Goal: Task Accomplishment & Management: Complete application form

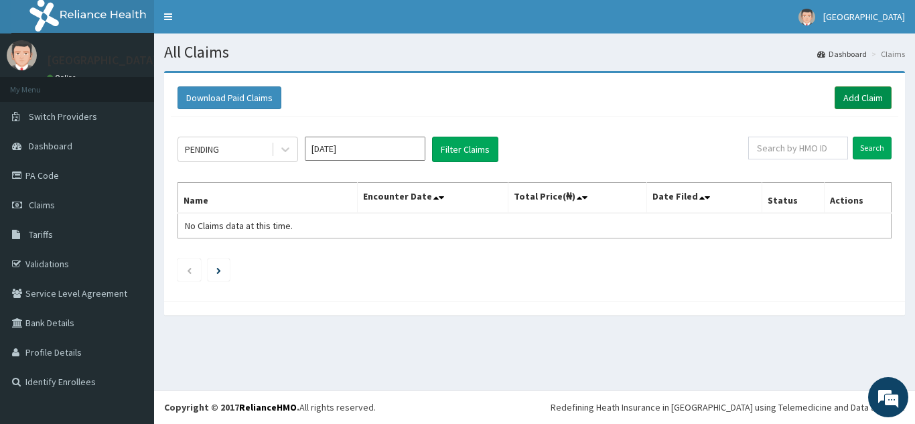
click at [856, 95] on link "Add Claim" at bounding box center [863, 97] width 57 height 23
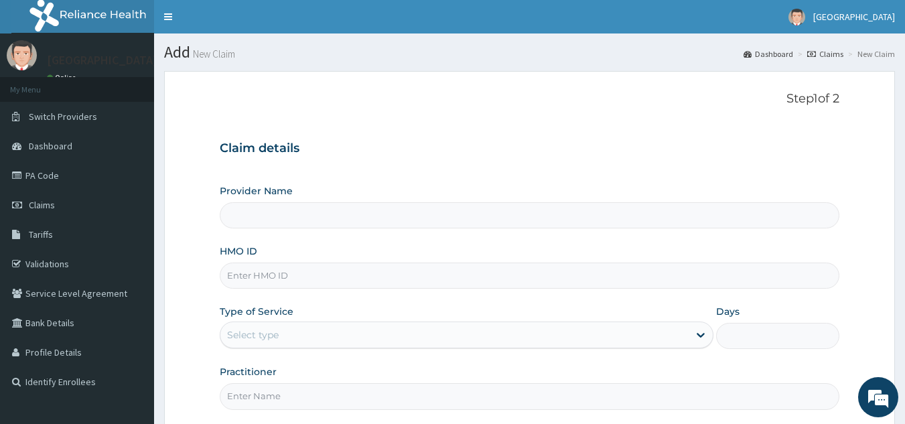
type input "[GEOGRAPHIC_DATA]"
click at [428, 271] on input "HMO ID" at bounding box center [530, 276] width 621 height 26
type input "SQZ/10342/A"
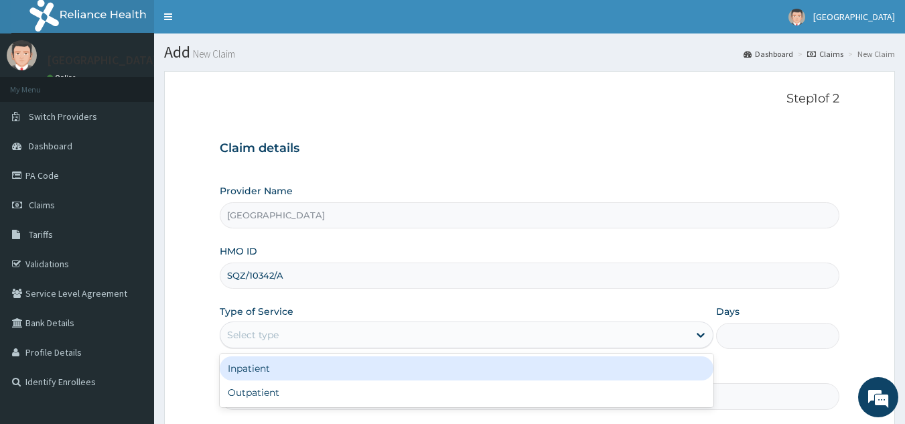
click at [341, 332] on div "Select type" at bounding box center [454, 334] width 468 height 21
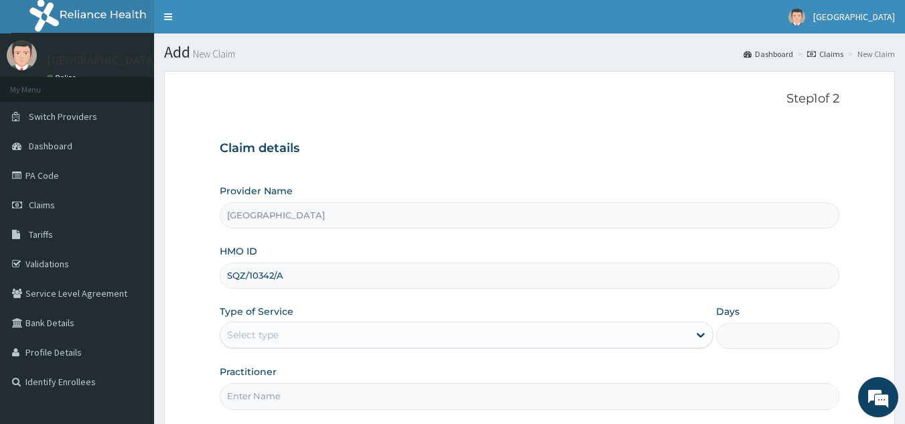
click at [341, 332] on div "Select type" at bounding box center [454, 334] width 468 height 21
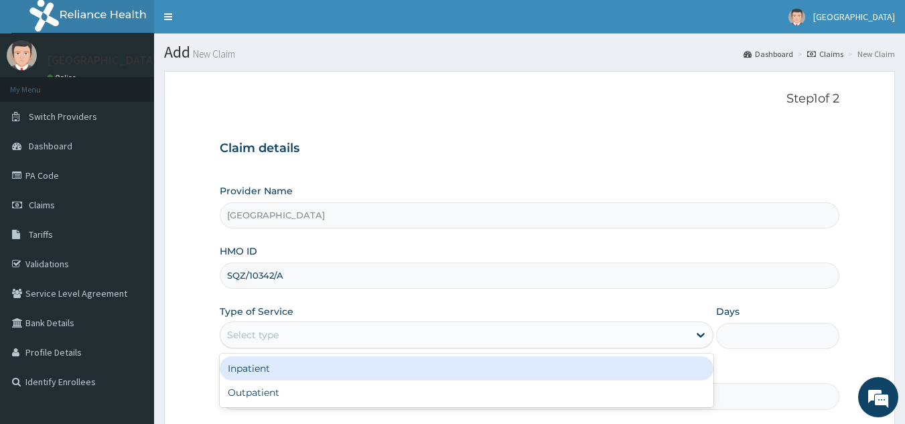
click at [688, 334] on div "Select type" at bounding box center [454, 334] width 468 height 21
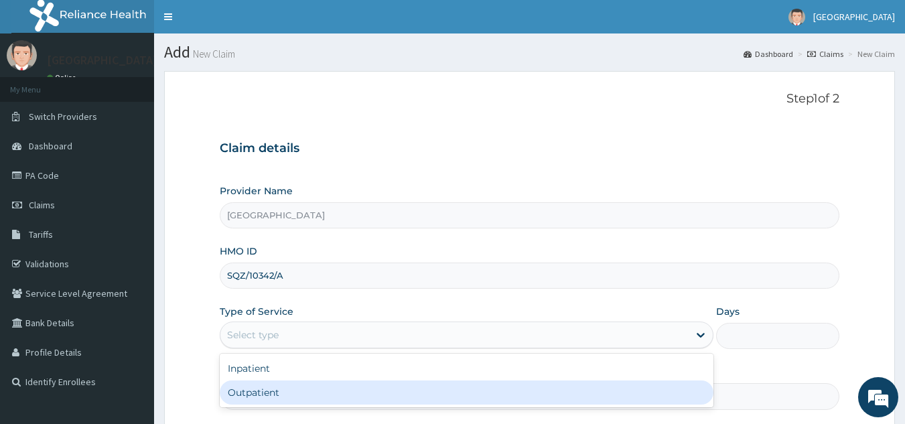
click at [560, 390] on div "Outpatient" at bounding box center [467, 393] width 494 height 24
type input "1"
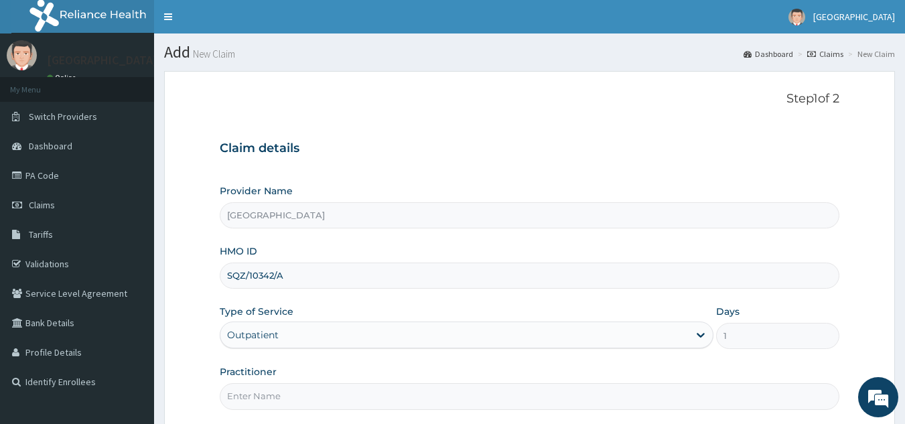
click at [574, 396] on input "Practitioner" at bounding box center [530, 396] width 621 height 26
type input "d"
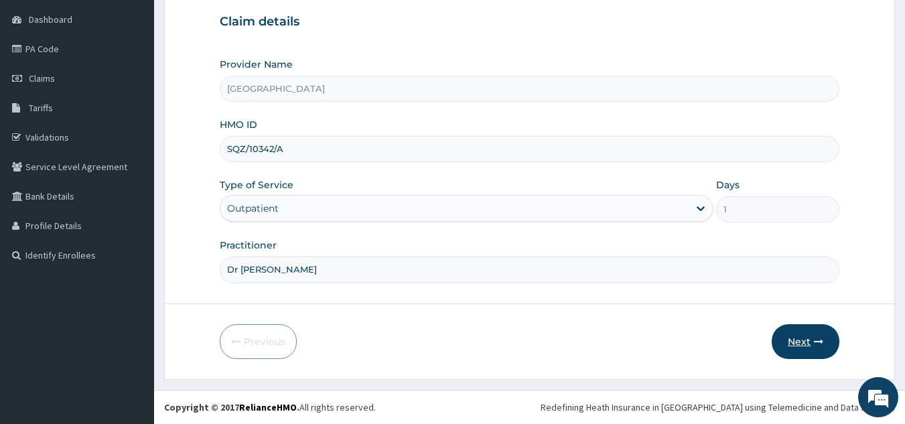
type input "Dr [PERSON_NAME]"
click at [802, 337] on button "Next" at bounding box center [806, 341] width 68 height 35
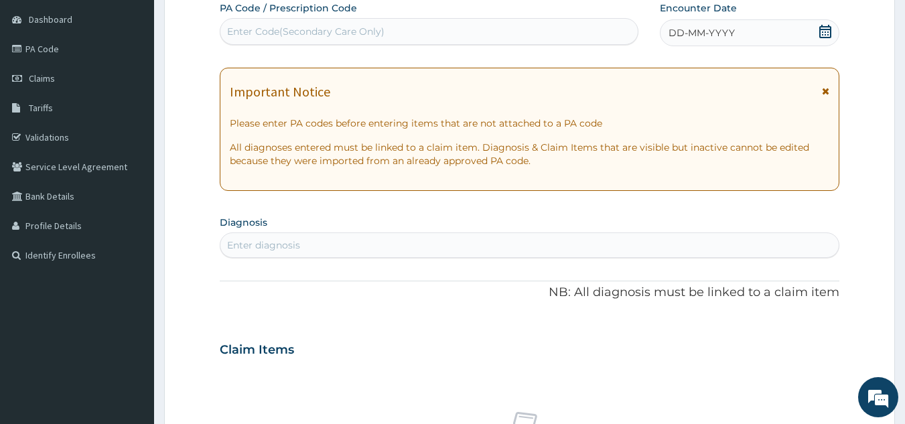
click at [509, 249] on div "Enter diagnosis" at bounding box center [529, 245] width 619 height 21
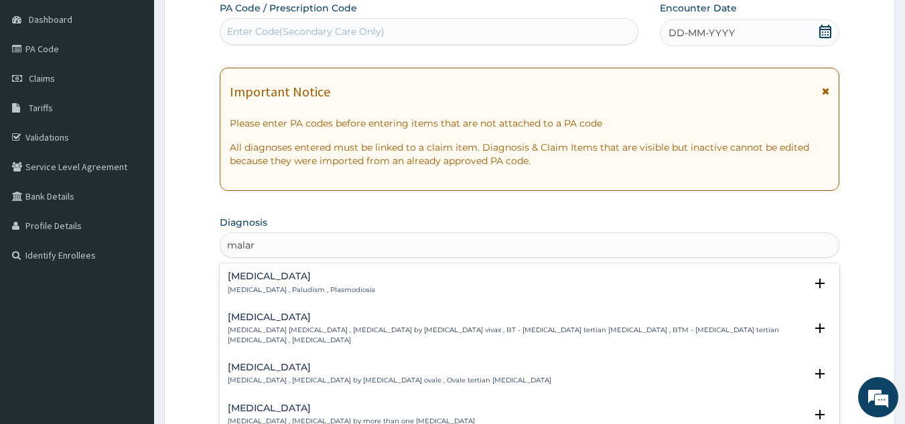
type input "malari"
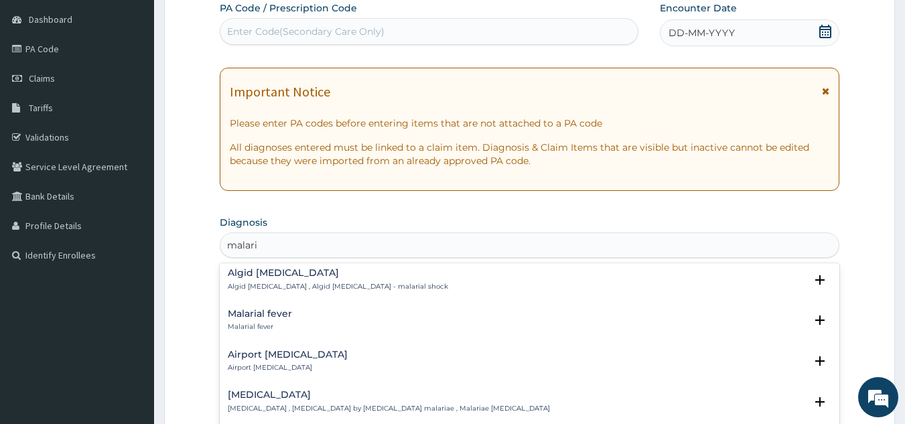
click at [310, 314] on div "Malarial fever Malarial fever" at bounding box center [530, 320] width 604 height 23
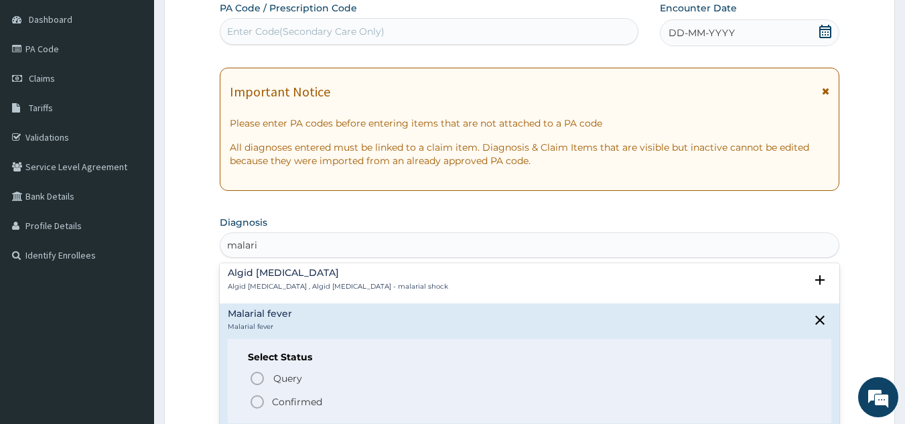
click at [256, 394] on icon "status option filled" at bounding box center [257, 402] width 16 height 16
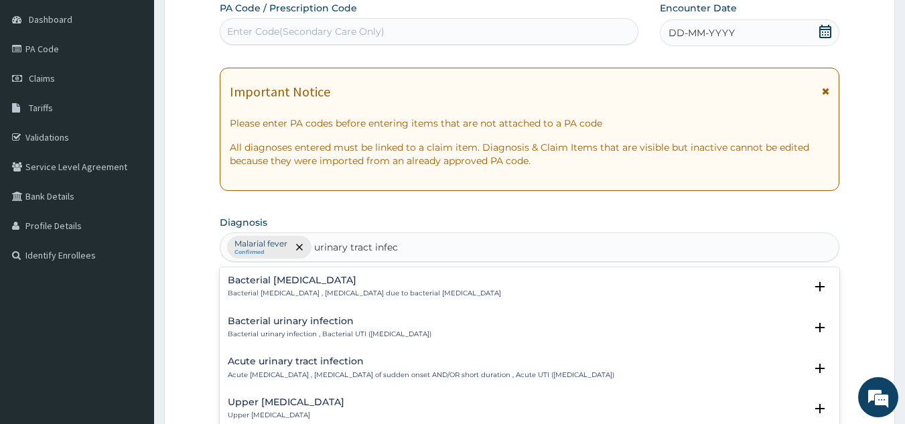
click at [322, 365] on h4 "Acute urinary tract infection" at bounding box center [421, 362] width 387 height 10
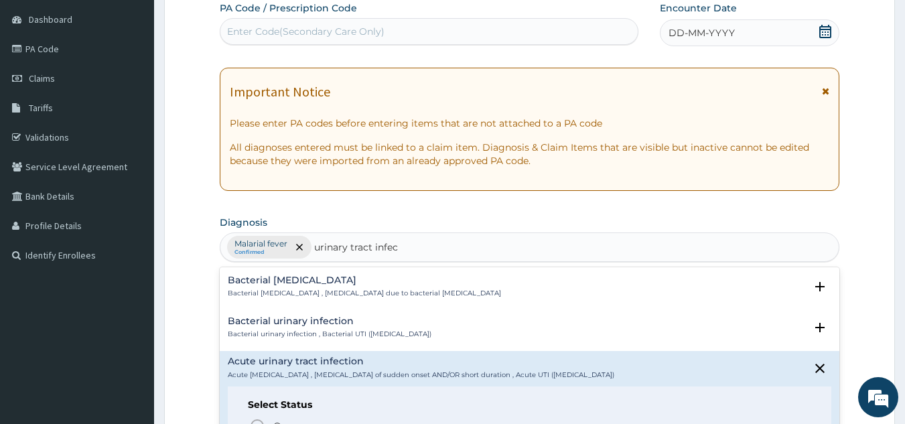
click at [322, 365] on h4 "Acute urinary tract infection" at bounding box center [421, 362] width 387 height 10
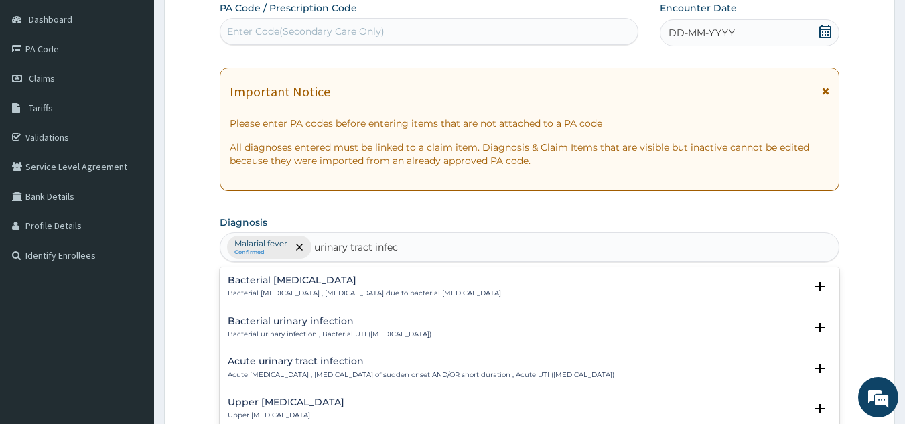
click at [322, 365] on h4 "Acute urinary tract infection" at bounding box center [421, 362] width 387 height 10
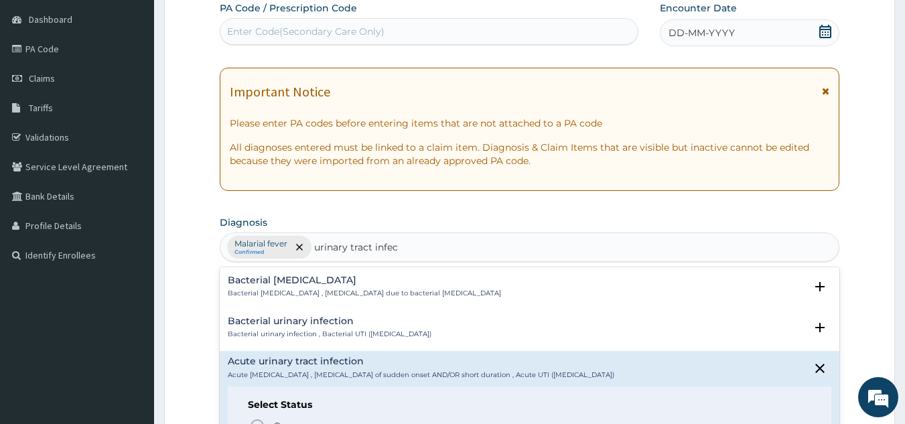
type input "urinary tract infec"
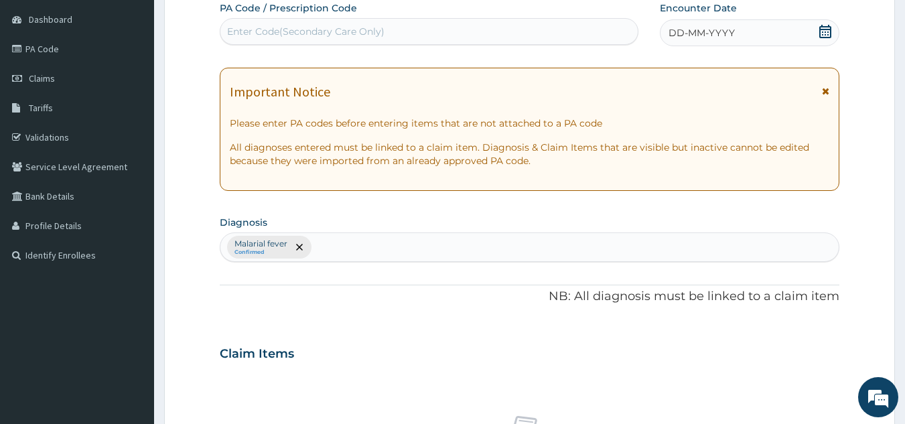
click at [841, 342] on form "Step 2 of 2 PA Code / Prescription Code Enter Code(Secondary Care Only) Encount…" at bounding box center [529, 369] width 731 height 850
click at [335, 244] on div "Malarial fever Confirmed" at bounding box center [529, 247] width 619 height 28
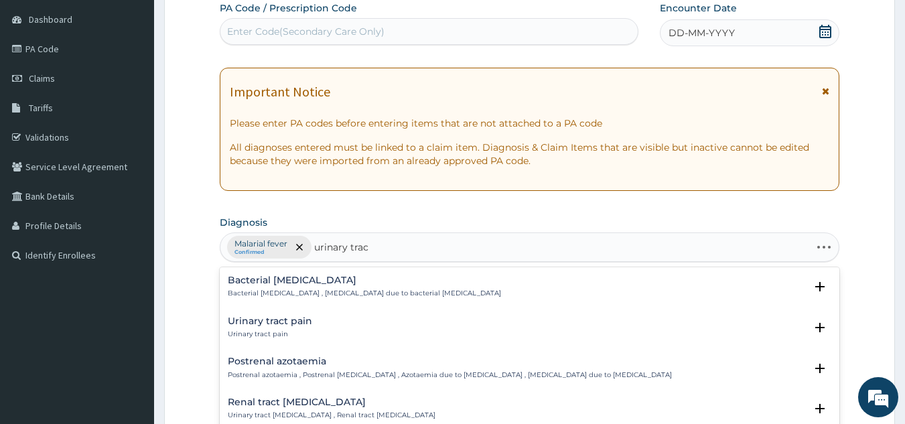
type input "urinary tract"
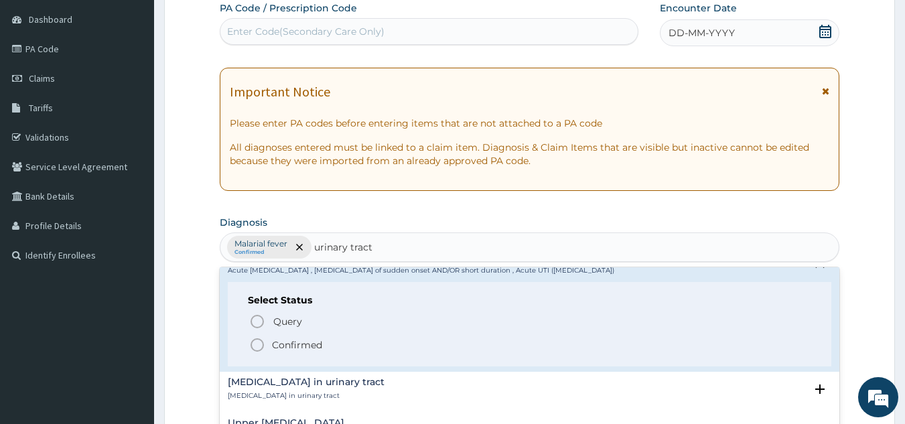
scroll to position [527, 0]
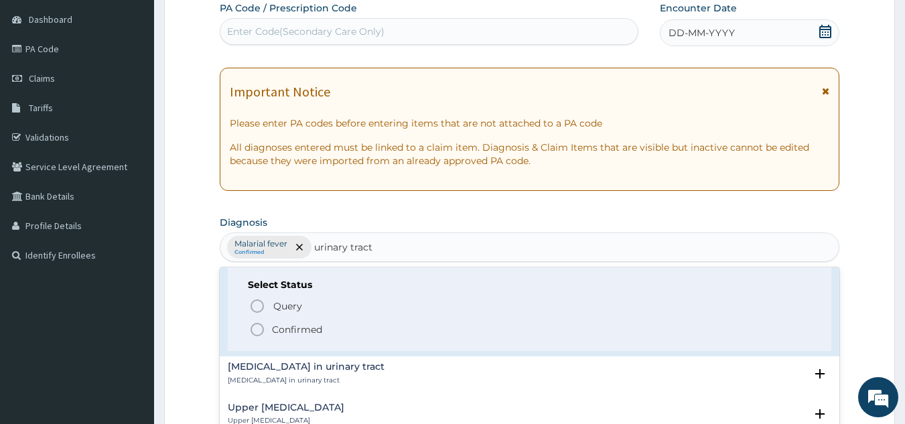
click at [255, 329] on icon "status option filled" at bounding box center [257, 330] width 16 height 16
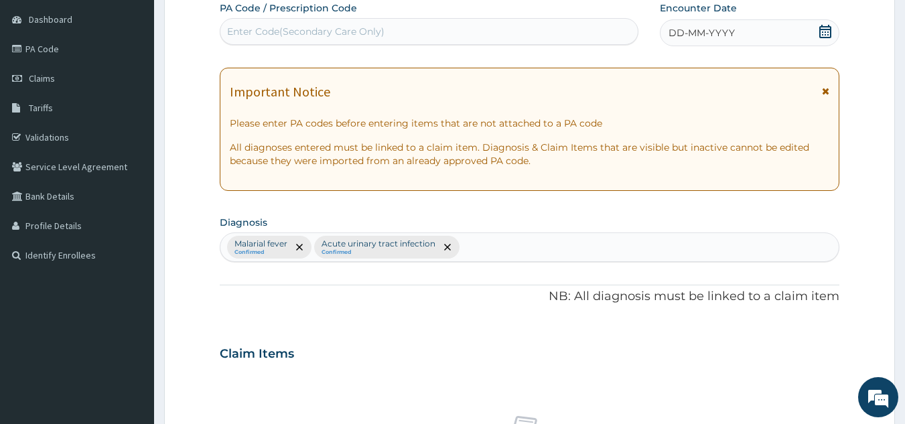
scroll to position [497, 0]
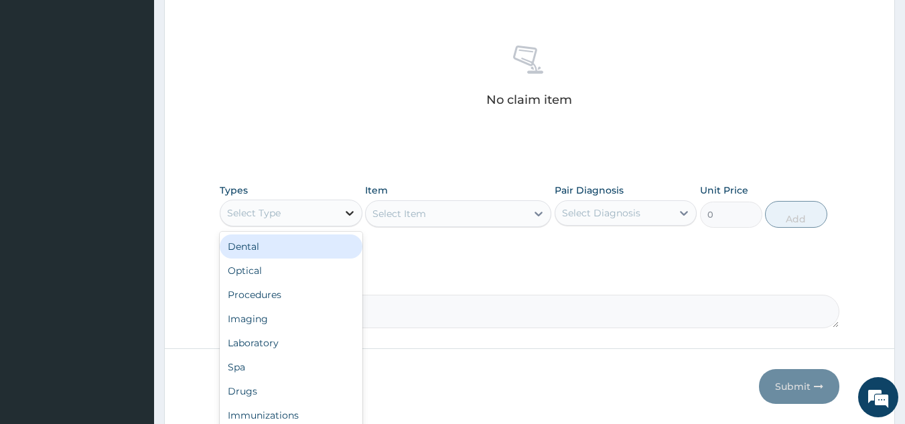
click at [348, 213] on icon at bounding box center [350, 213] width 8 height 5
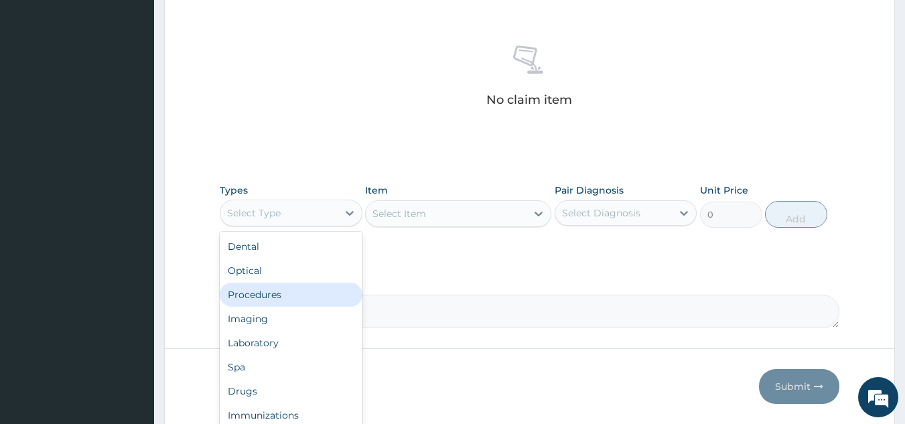
click at [281, 296] on div "Procedures" at bounding box center [291, 295] width 143 height 24
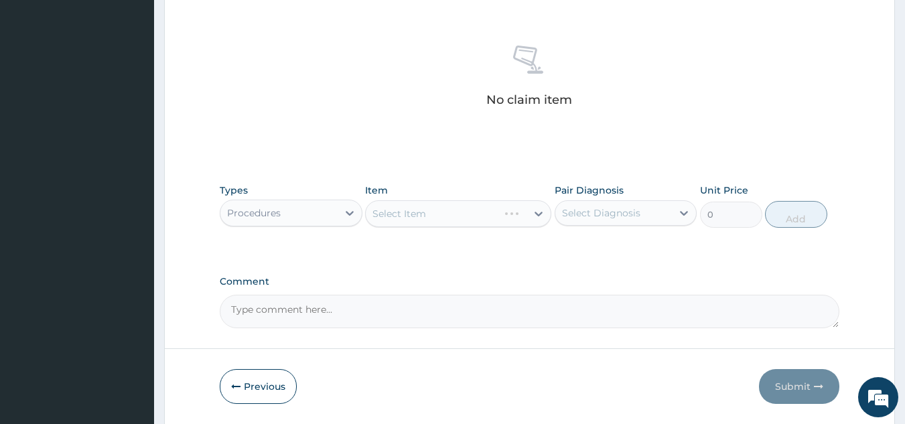
click at [438, 216] on div "Select Item" at bounding box center [458, 213] width 186 height 27
click at [543, 214] on div "Select Item" at bounding box center [458, 213] width 186 height 27
click at [536, 213] on div "Select Item" at bounding box center [458, 213] width 186 height 27
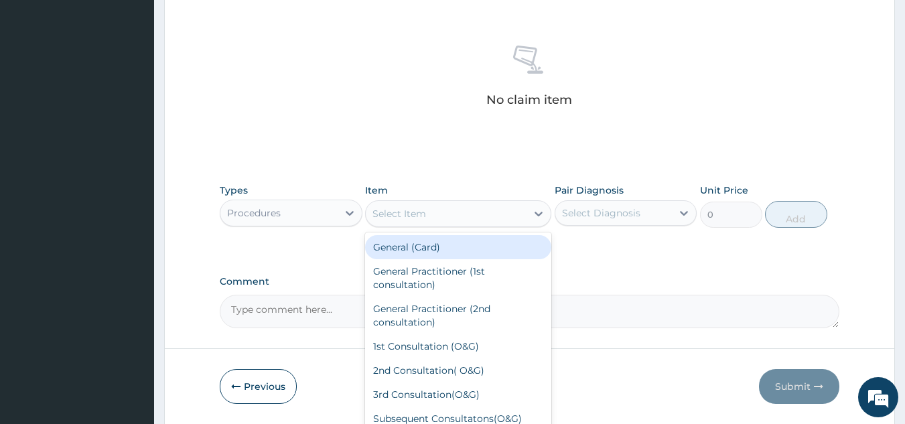
click at [536, 213] on icon at bounding box center [539, 214] width 8 height 5
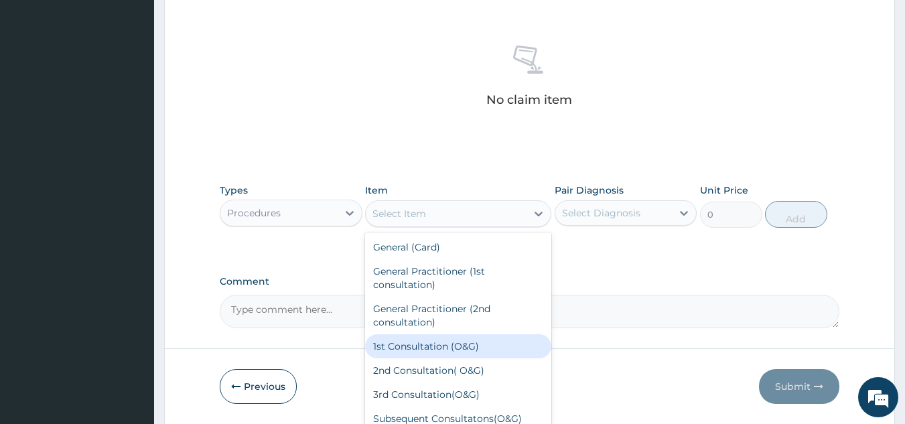
click at [437, 342] on div "1st Consultation (O&G)" at bounding box center [458, 346] width 186 height 24
type input "7500"
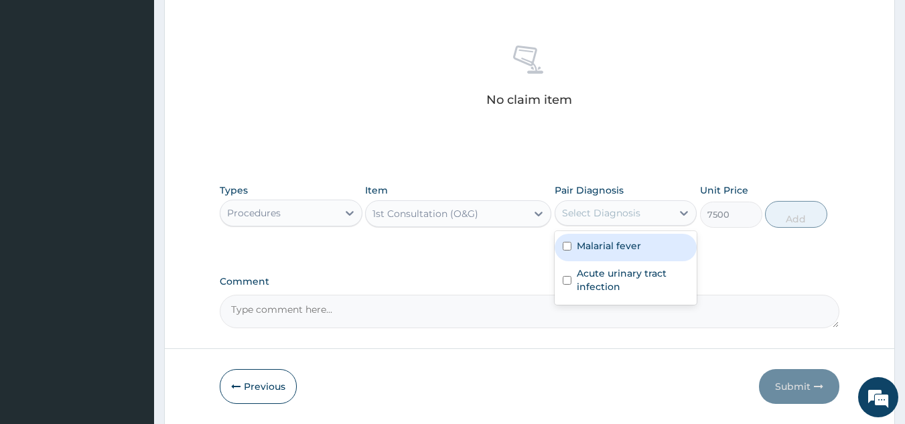
click at [619, 225] on div "Select Diagnosis" at bounding box center [626, 212] width 143 height 25
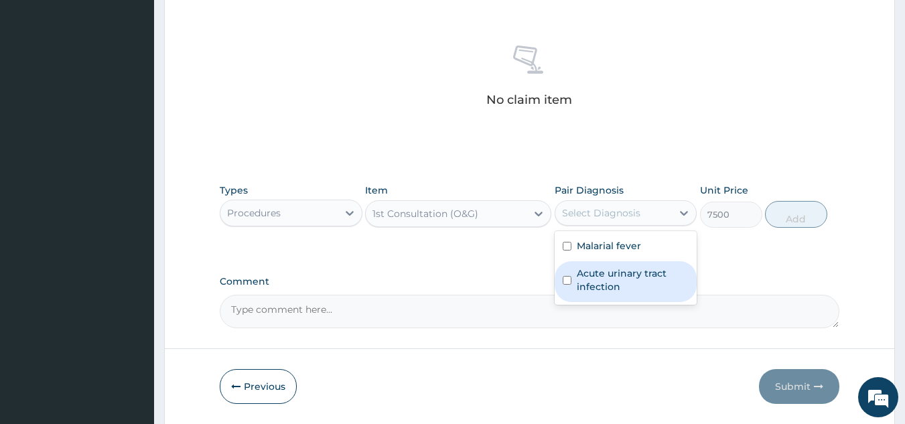
click at [598, 281] on label "Acute urinary tract infection" at bounding box center [633, 280] width 113 height 27
checkbox input "true"
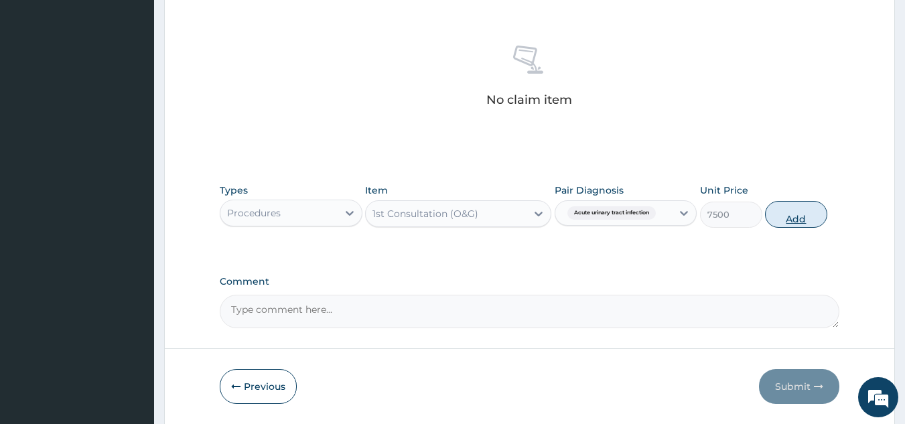
click at [802, 211] on button "Add" at bounding box center [796, 214] width 62 height 27
type input "0"
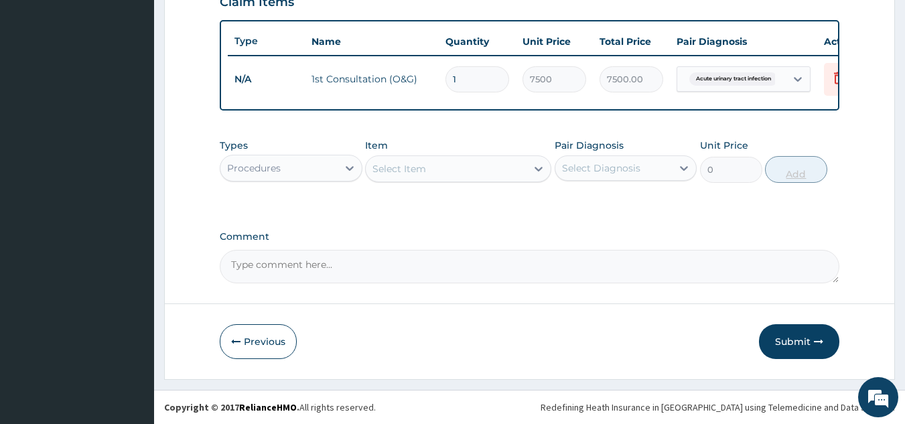
scroll to position [489, 0]
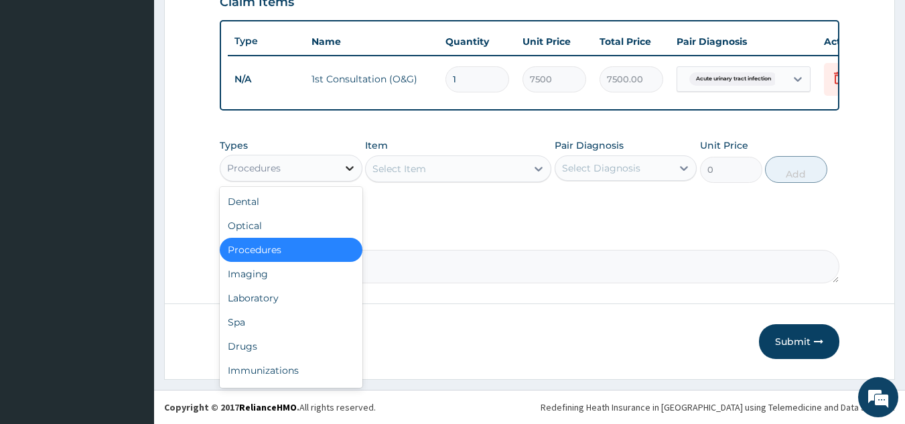
click at [346, 166] on icon at bounding box center [349, 168] width 13 height 13
click at [254, 297] on div "Laboratory" at bounding box center [291, 298] width 143 height 24
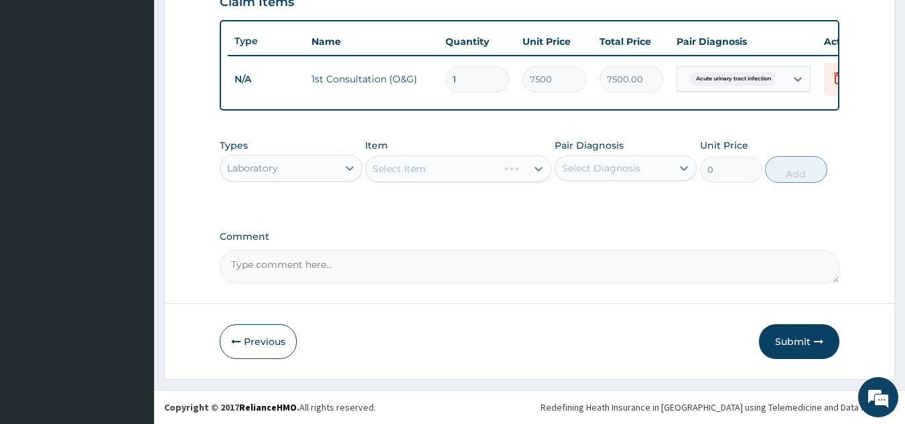
click at [531, 167] on div "Select Item" at bounding box center [458, 168] width 186 height 27
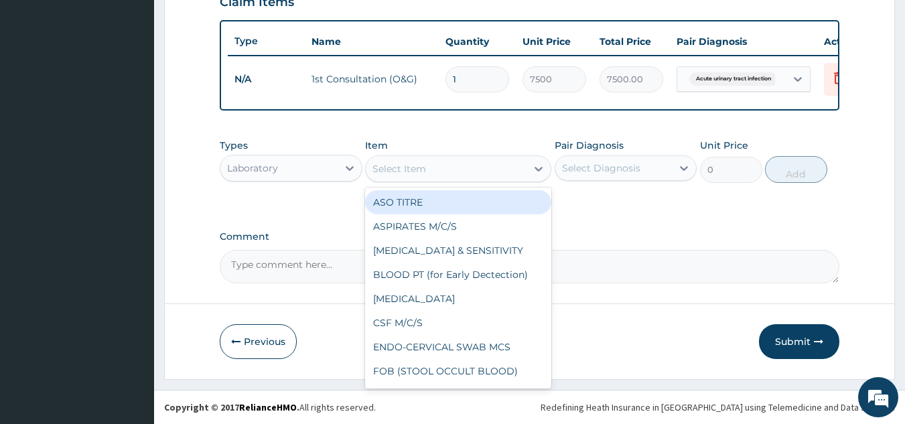
click at [532, 167] on icon at bounding box center [538, 168] width 13 height 13
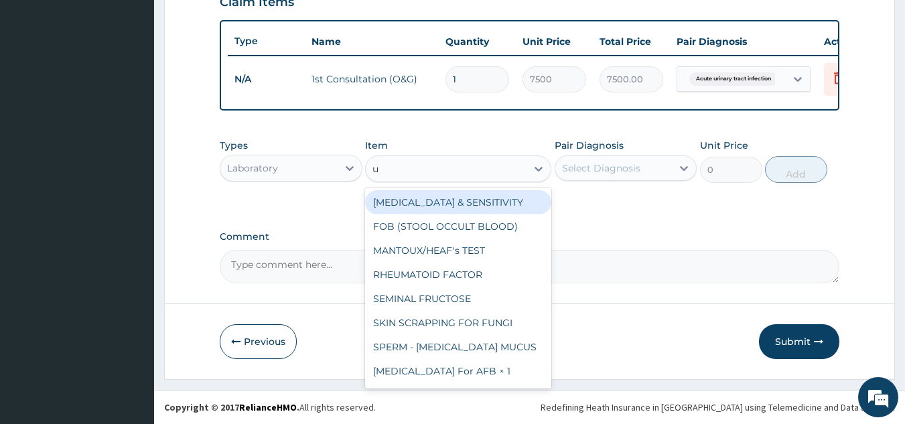
type input "ur"
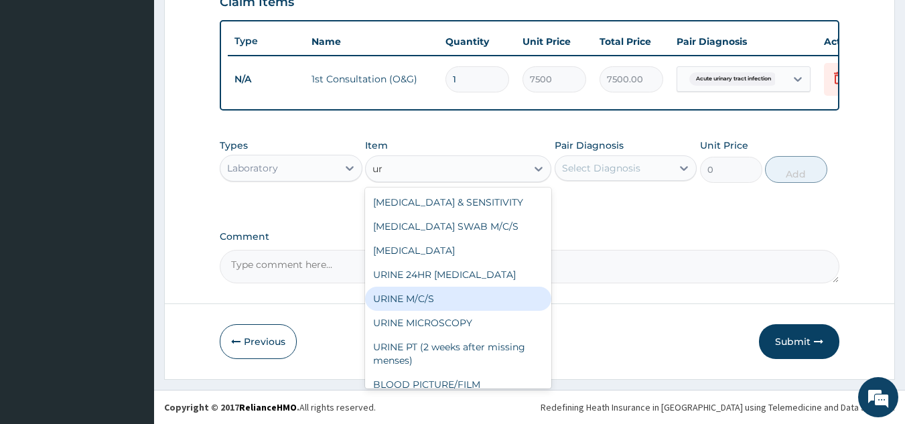
click at [470, 300] on div "URINE M/C/S" at bounding box center [458, 299] width 186 height 24
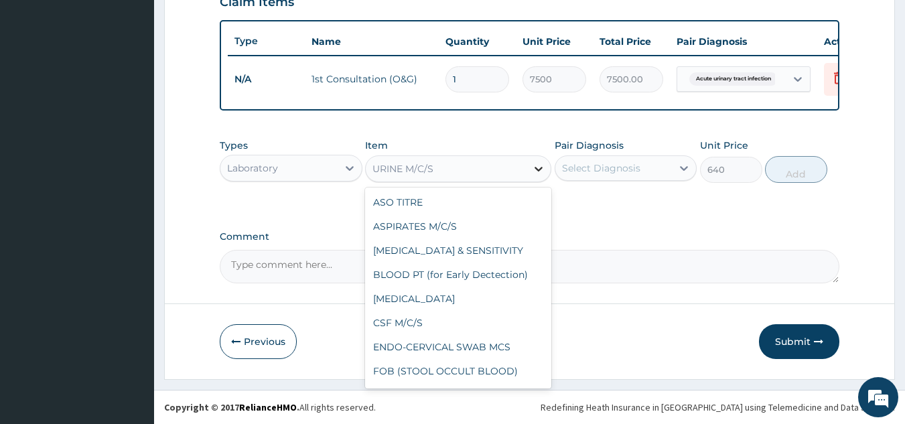
click at [533, 174] on icon at bounding box center [538, 168] width 13 height 13
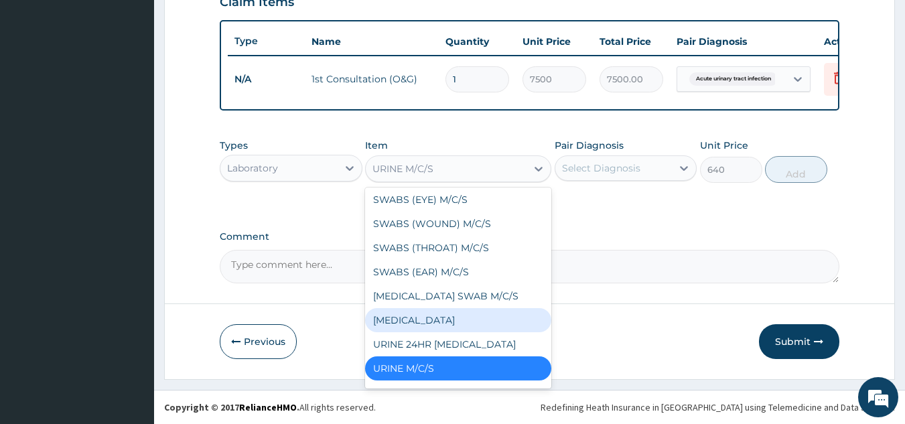
click at [444, 312] on div "[MEDICAL_DATA]" at bounding box center [458, 320] width 186 height 24
type input "400"
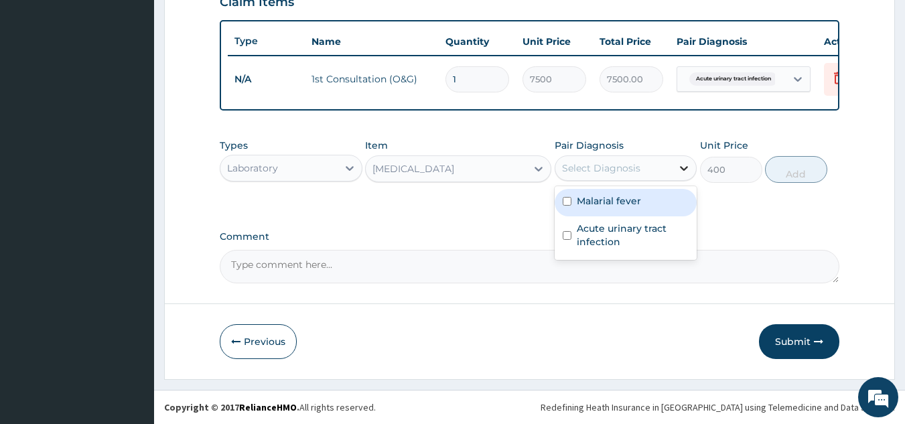
click at [680, 169] on icon at bounding box center [684, 168] width 13 height 13
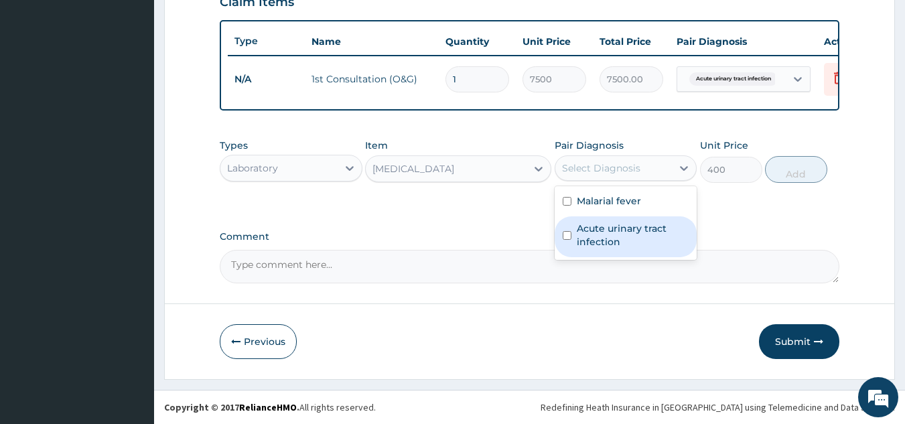
click at [643, 225] on label "Acute urinary tract infection" at bounding box center [633, 235] width 113 height 27
checkbox input "true"
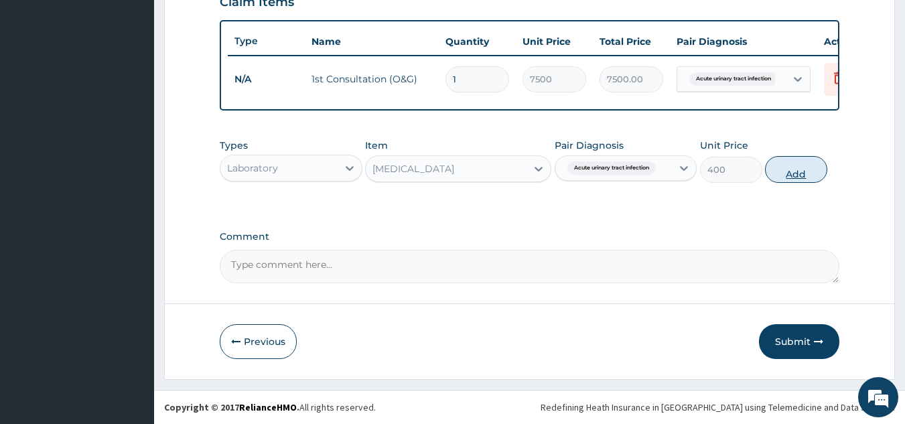
click at [800, 169] on button "Add" at bounding box center [796, 169] width 62 height 27
type input "0"
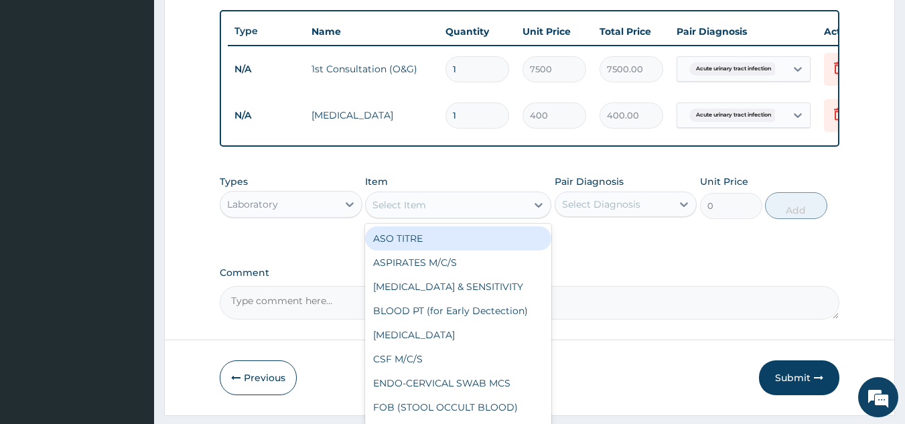
click at [436, 216] on div "Select Item" at bounding box center [446, 204] width 161 height 21
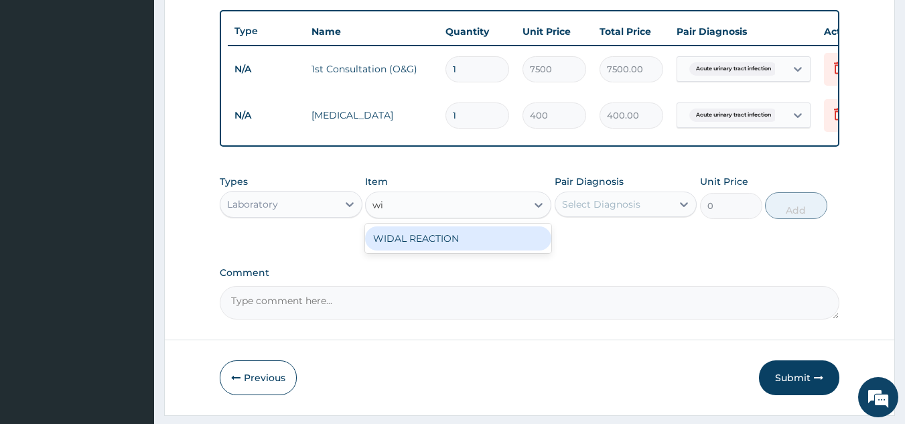
type input "wid"
click at [450, 248] on div "WIDAL REACTION" at bounding box center [458, 239] width 186 height 24
type input "800"
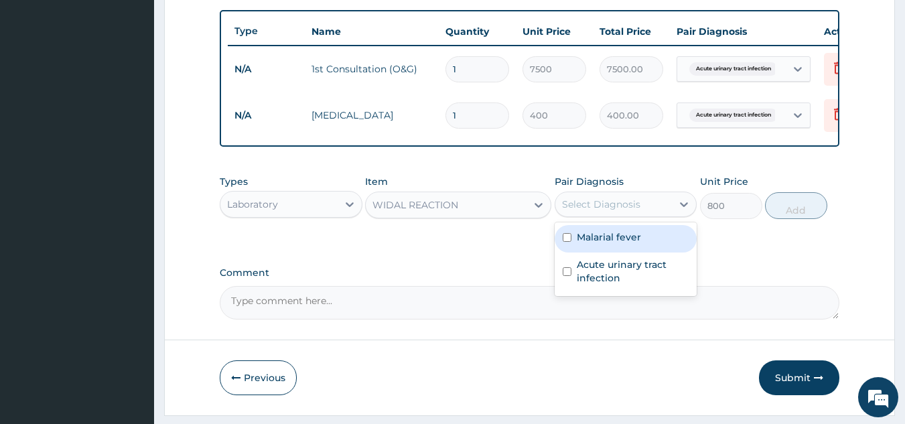
click at [636, 211] on div "Select Diagnosis" at bounding box center [601, 204] width 78 height 13
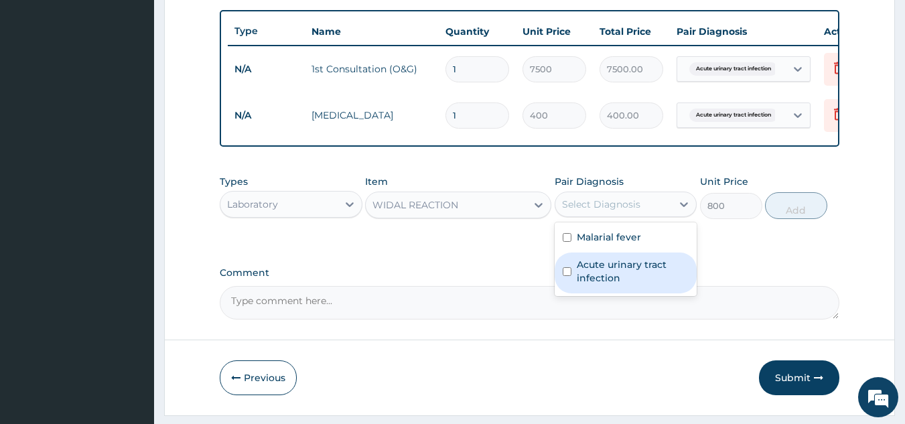
click at [630, 273] on label "Acute urinary tract infection" at bounding box center [633, 271] width 113 height 27
checkbox input "true"
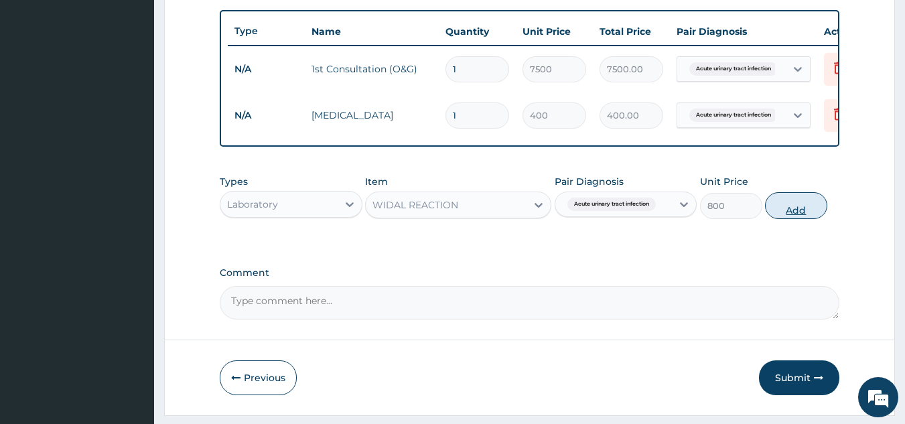
click at [794, 210] on button "Add" at bounding box center [796, 205] width 62 height 27
type input "0"
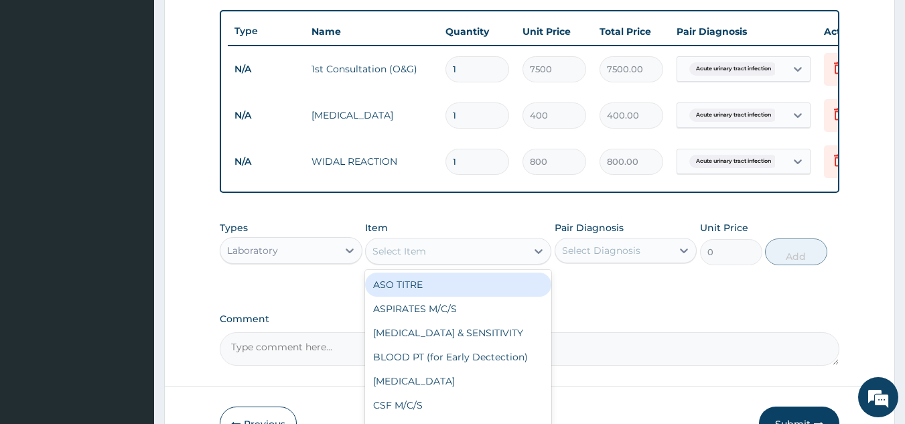
click at [419, 258] on div "Select Item" at bounding box center [400, 251] width 54 height 13
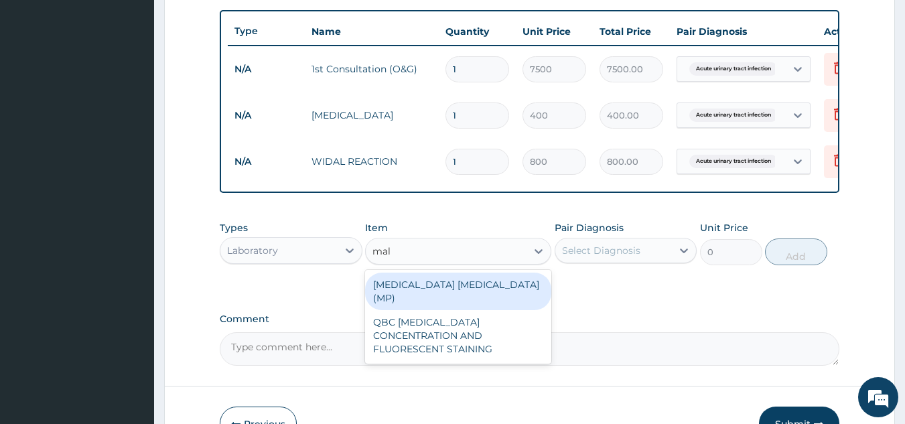
type input "mala"
click at [428, 294] on div "[MEDICAL_DATA] [MEDICAL_DATA] (MP)" at bounding box center [458, 292] width 186 height 38
type input "560"
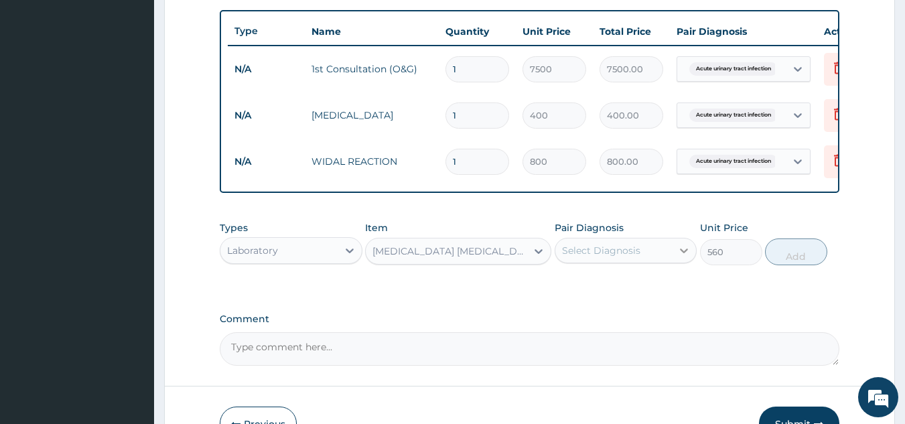
click at [682, 257] on icon at bounding box center [684, 250] width 13 height 13
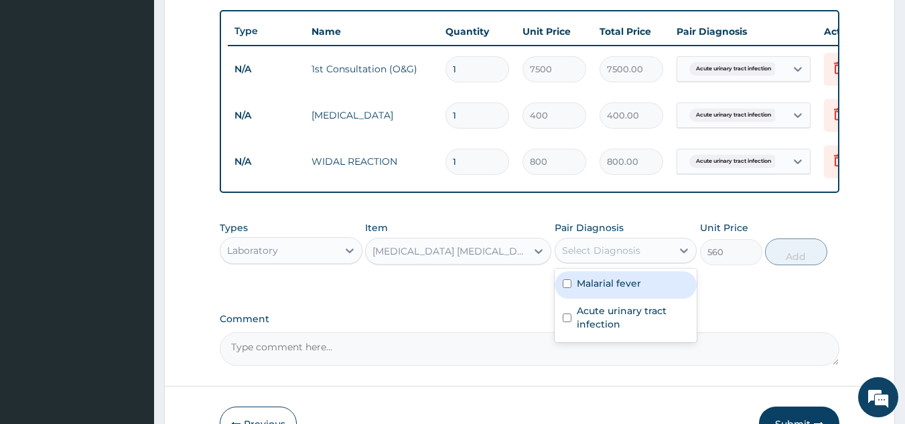
click at [661, 290] on div "Malarial fever" at bounding box center [626, 284] width 143 height 27
checkbox input "true"
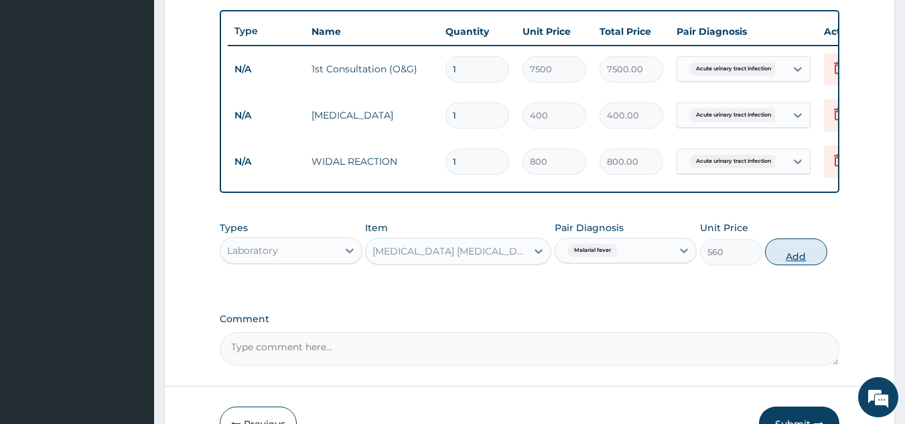
click at [799, 261] on button "Add" at bounding box center [796, 252] width 62 height 27
type input "0"
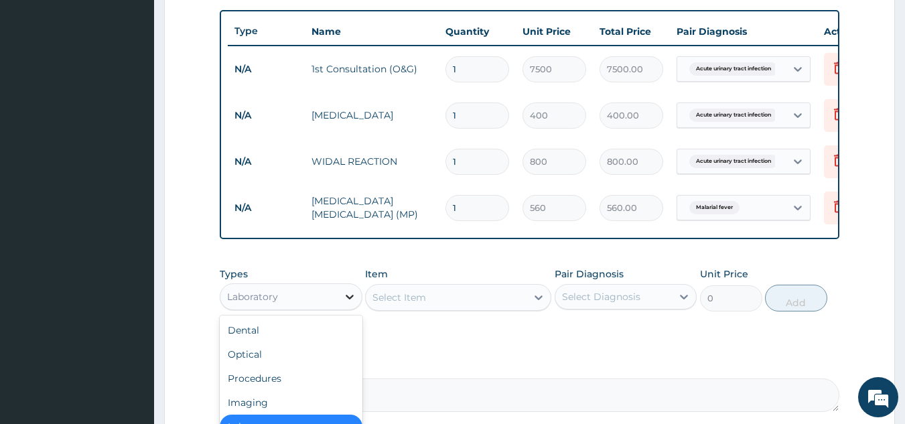
click at [349, 300] on icon at bounding box center [350, 297] width 8 height 5
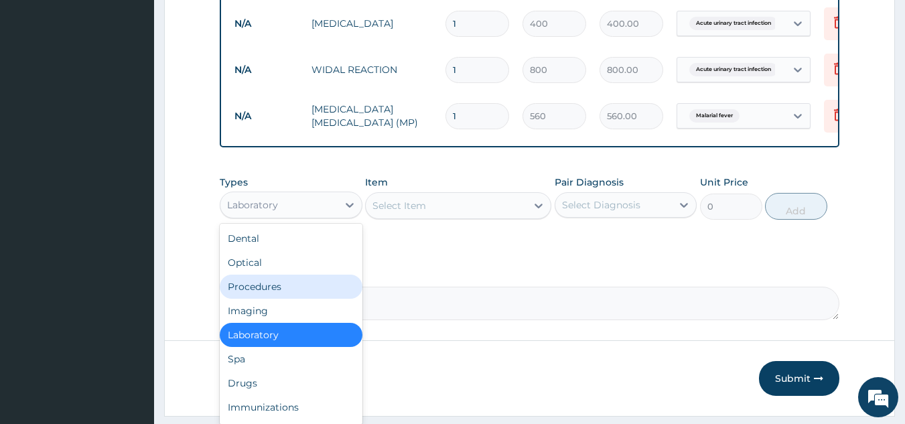
scroll to position [627, 0]
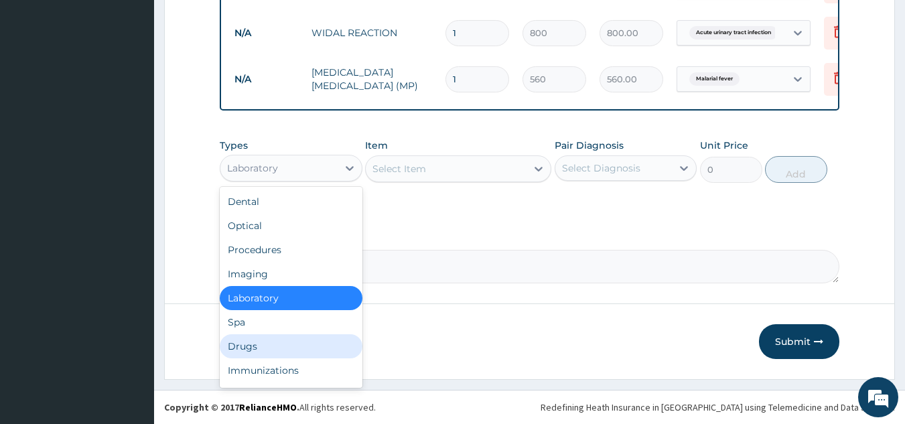
click at [283, 340] on div "Drugs" at bounding box center [291, 346] width 143 height 24
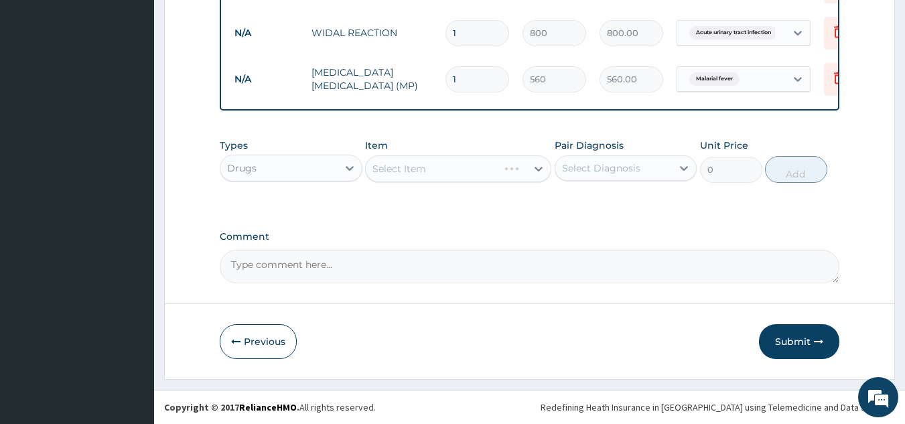
click at [463, 160] on div "Select Item" at bounding box center [458, 168] width 186 height 27
click at [512, 171] on div "Select Item" at bounding box center [458, 168] width 186 height 27
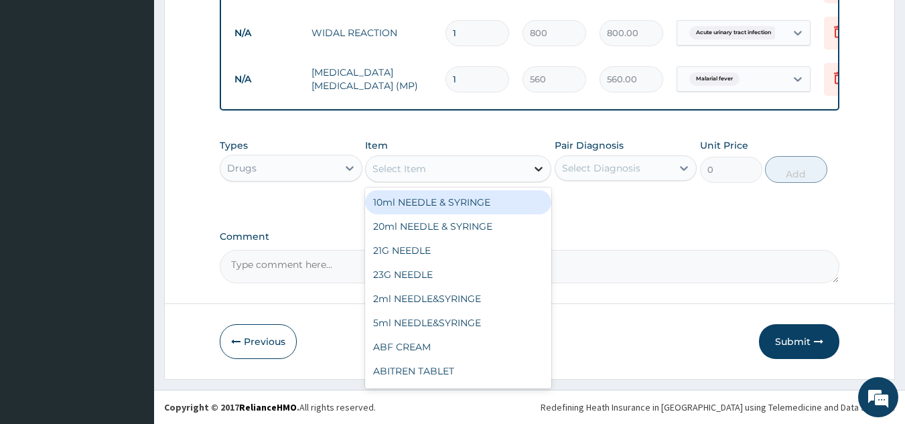
click at [529, 168] on div at bounding box center [539, 169] width 24 height 24
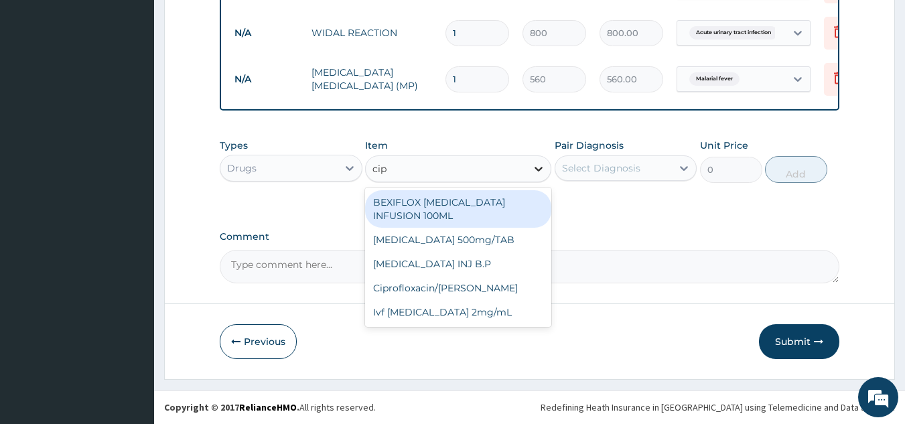
type input "cipr"
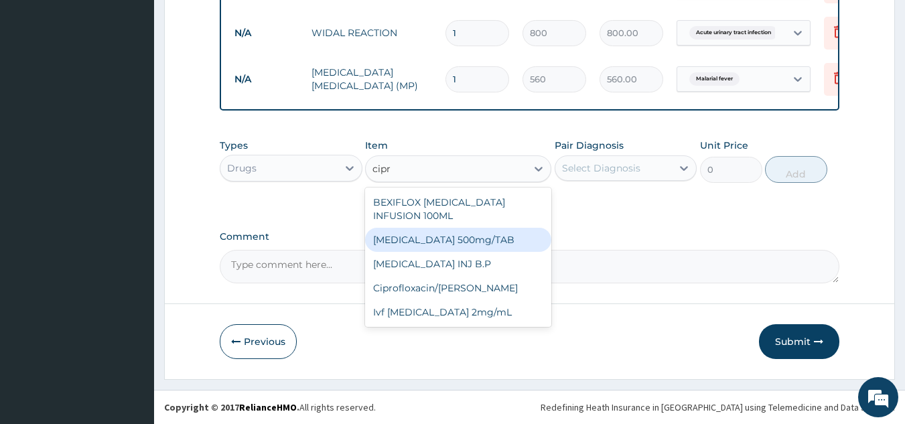
click at [521, 228] on div "[MEDICAL_DATA] 500mg/TAB" at bounding box center [458, 240] width 186 height 24
type input "26.77"
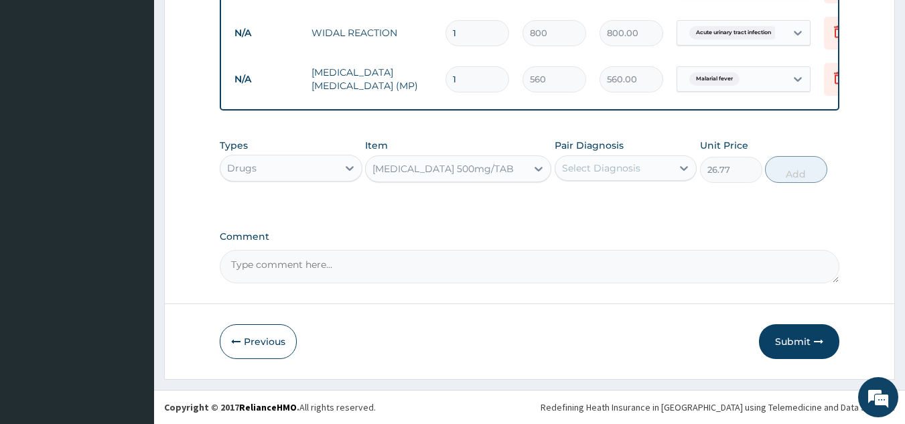
click at [649, 169] on div "Select Diagnosis" at bounding box center [614, 167] width 117 height 21
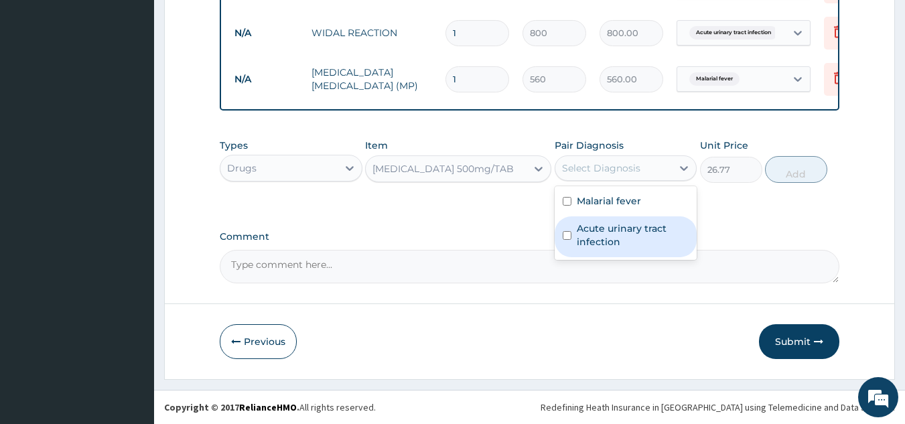
click at [636, 232] on label "Acute urinary tract infection" at bounding box center [633, 235] width 113 height 27
checkbox input "true"
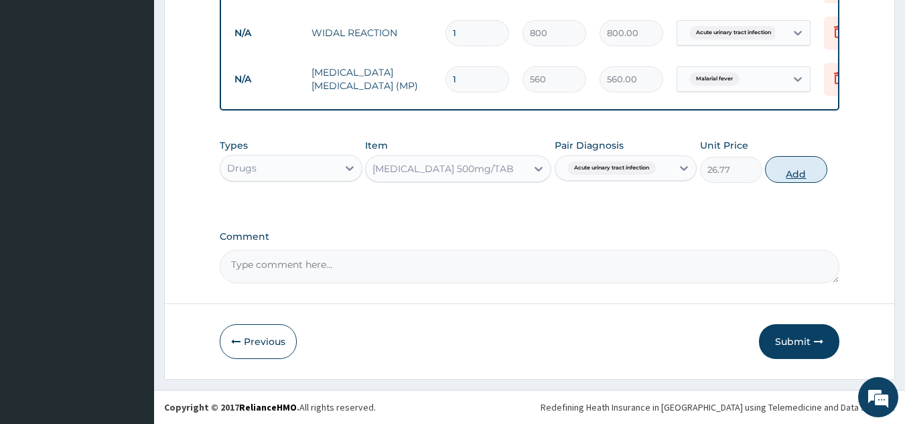
click at [812, 168] on button "Add" at bounding box center [796, 169] width 62 height 27
type input "0"
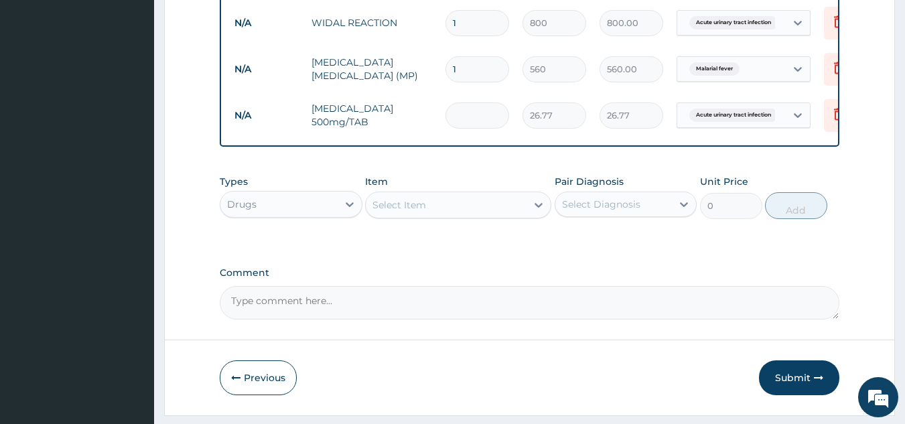
type input "0.00"
type input "1"
type input "26.77"
type input "10"
type input "267.70"
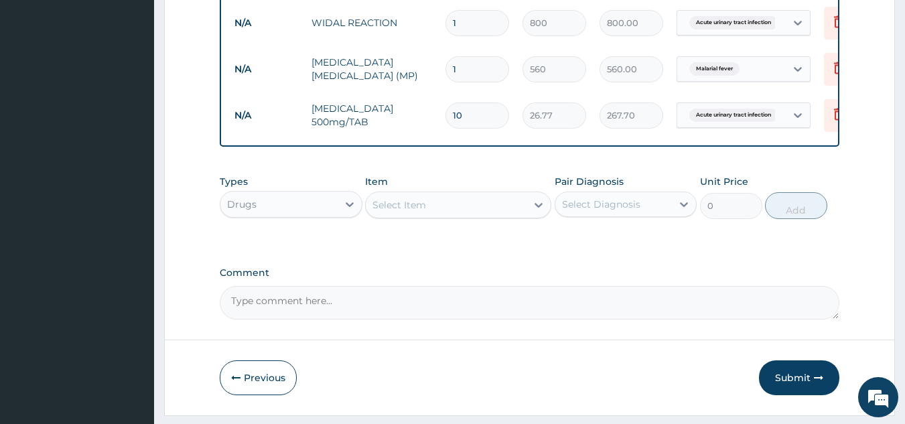
type input "10"
click at [406, 210] on div "Select Item" at bounding box center [400, 204] width 54 height 13
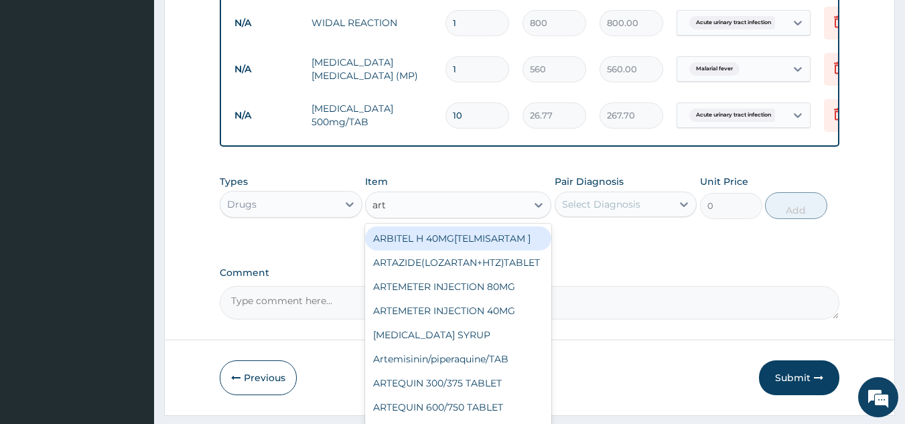
type input "arte"
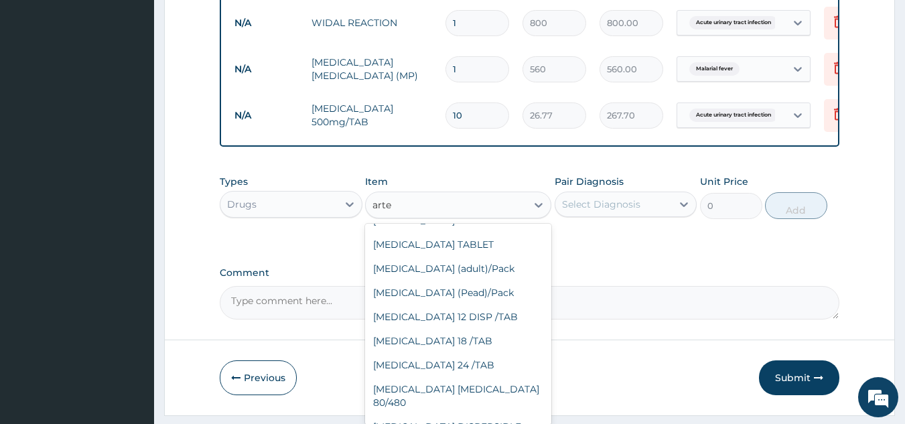
scroll to position [262, 0]
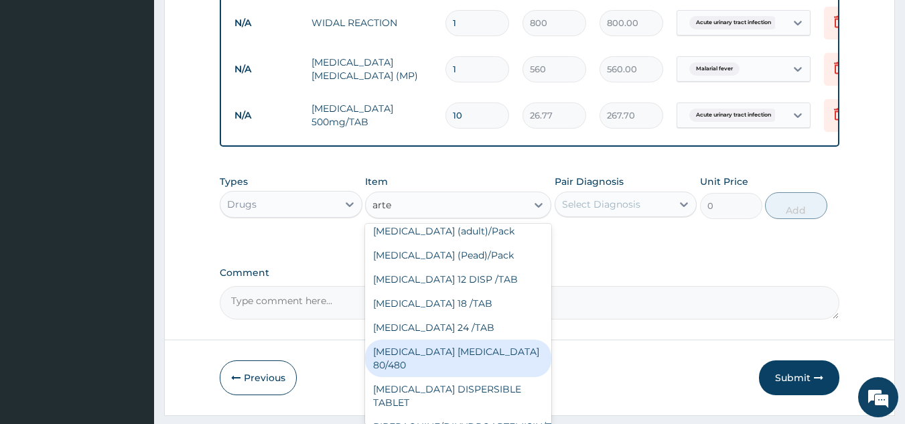
click at [486, 359] on div "[MEDICAL_DATA] [MEDICAL_DATA] 80/480" at bounding box center [458, 359] width 186 height 38
type input "866.25"
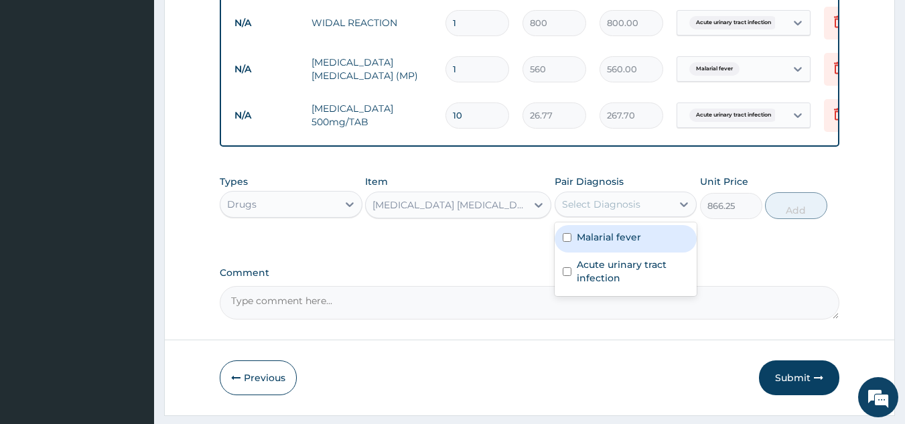
click at [667, 215] on div "Select Diagnosis" at bounding box center [614, 204] width 117 height 21
click at [654, 249] on div "Malarial fever" at bounding box center [626, 238] width 143 height 27
checkbox input "true"
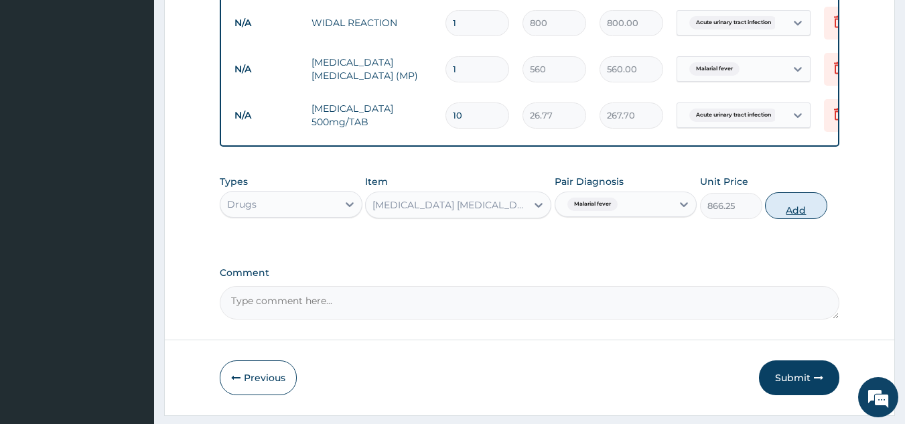
click at [798, 218] on button "Add" at bounding box center [796, 205] width 62 height 27
type input "0"
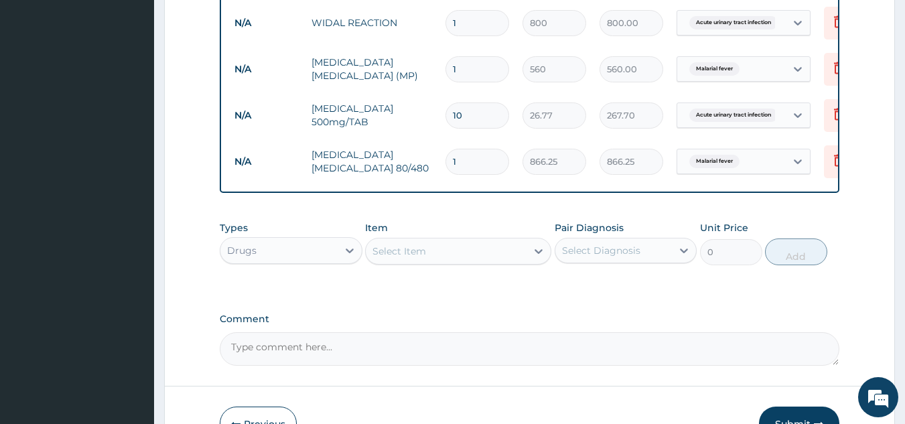
type input "0.00"
type input "6"
type input "5197.50"
type input "6"
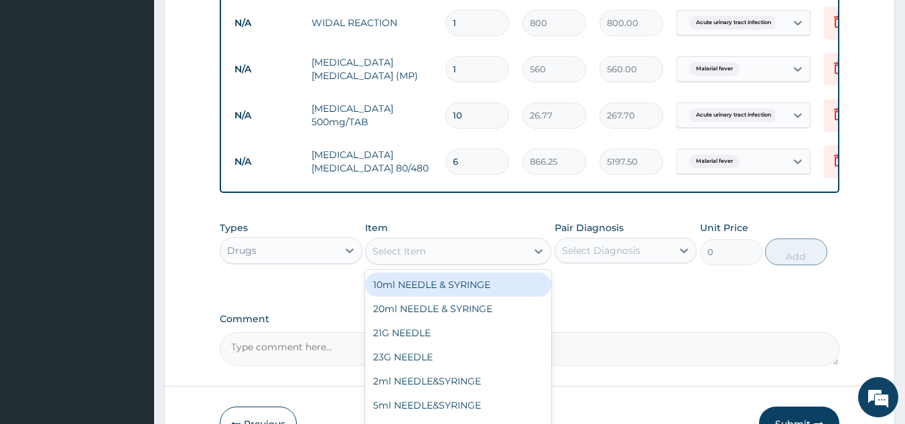
click at [401, 258] on div "Select Item" at bounding box center [400, 251] width 54 height 13
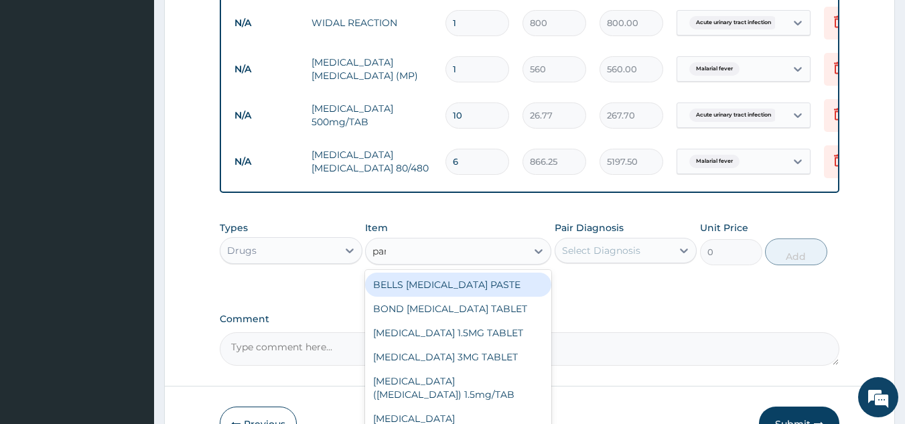
type input "para"
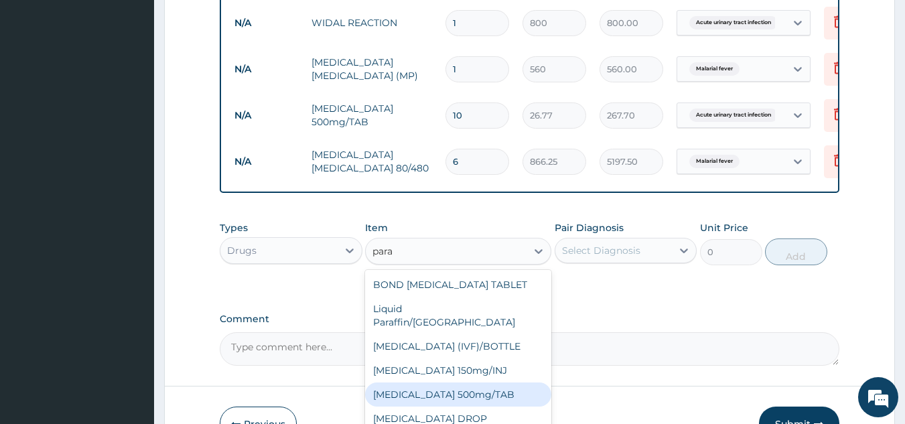
click at [472, 384] on div "[MEDICAL_DATA] 500mg/TAB" at bounding box center [458, 395] width 186 height 24
type input "5.25"
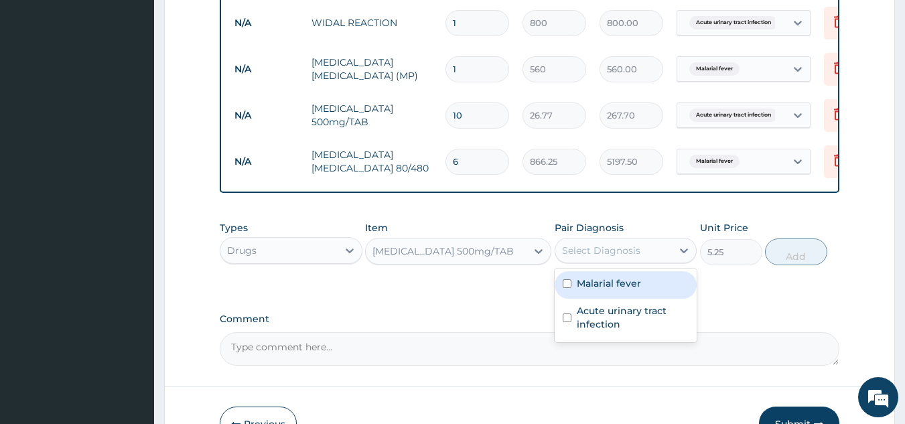
click at [657, 261] on div "Select Diagnosis" at bounding box center [614, 250] width 117 height 21
click at [642, 293] on div "Malarial fever" at bounding box center [626, 284] width 143 height 27
checkbox input "true"
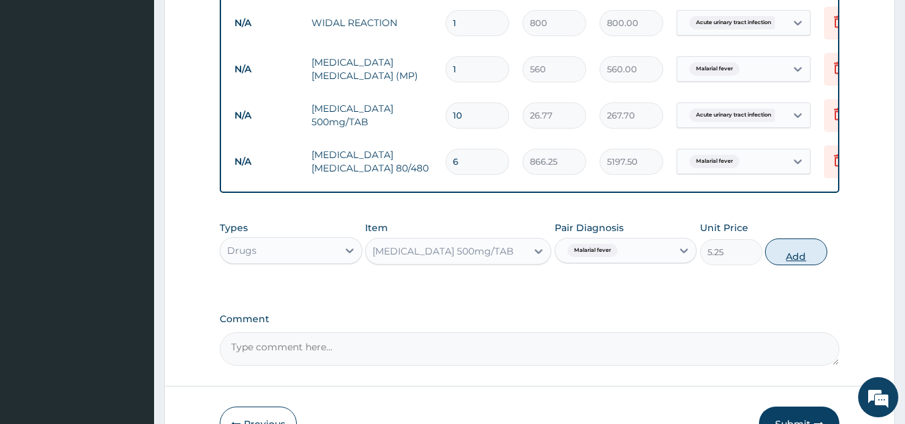
click at [792, 258] on button "Add" at bounding box center [796, 252] width 62 height 27
type input "0"
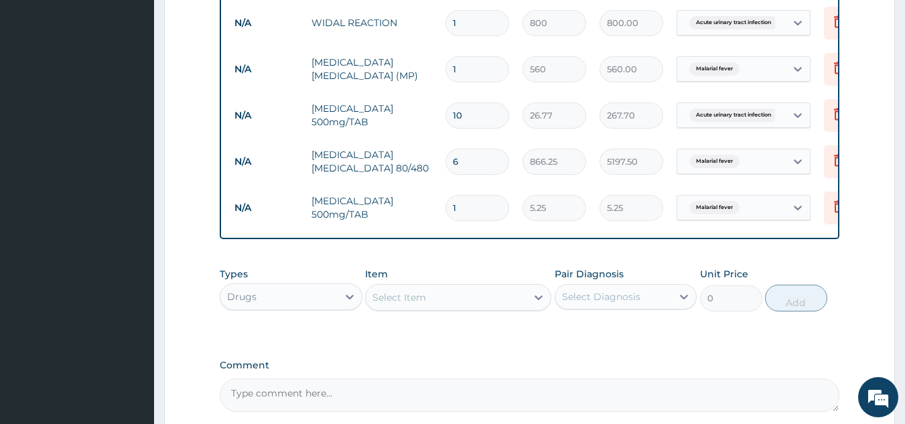
type input "15"
type input "78.75"
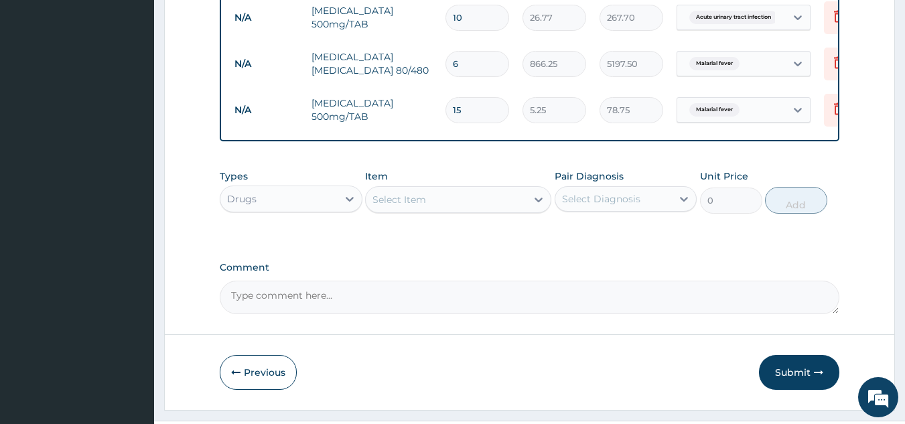
scroll to position [766, 0]
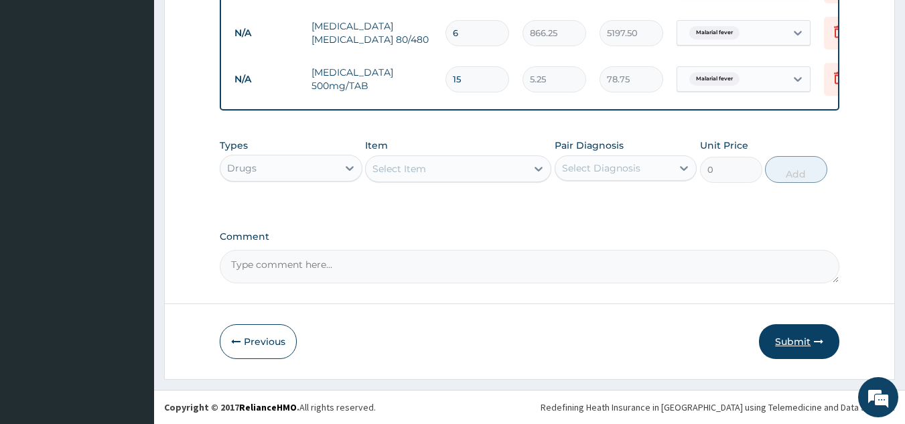
type input "15"
click at [820, 344] on icon "button" at bounding box center [818, 341] width 9 height 9
click at [808, 342] on button "Submit" at bounding box center [799, 341] width 80 height 35
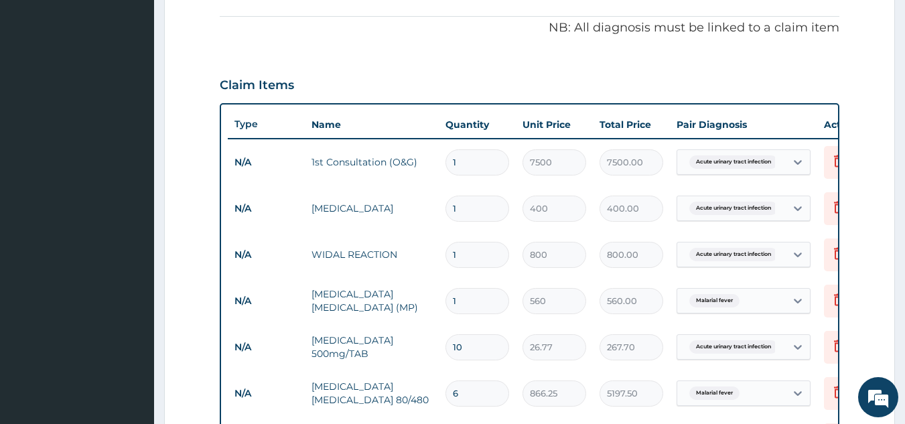
scroll to position [25, 0]
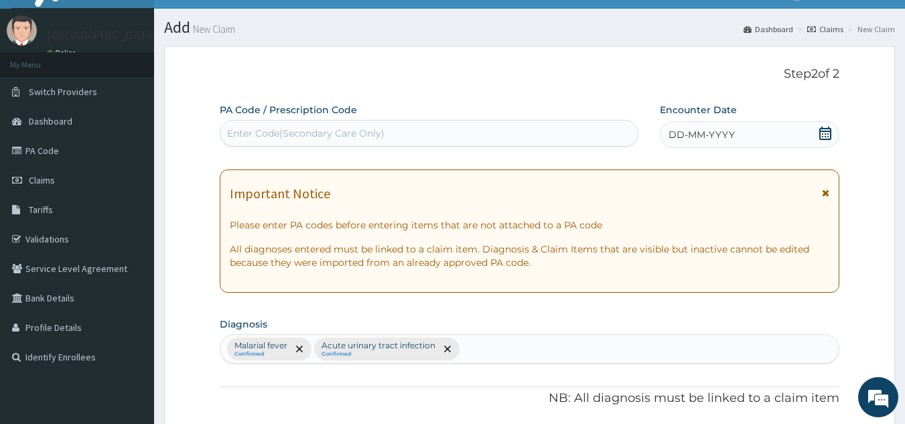
click at [824, 136] on icon at bounding box center [825, 133] width 13 height 13
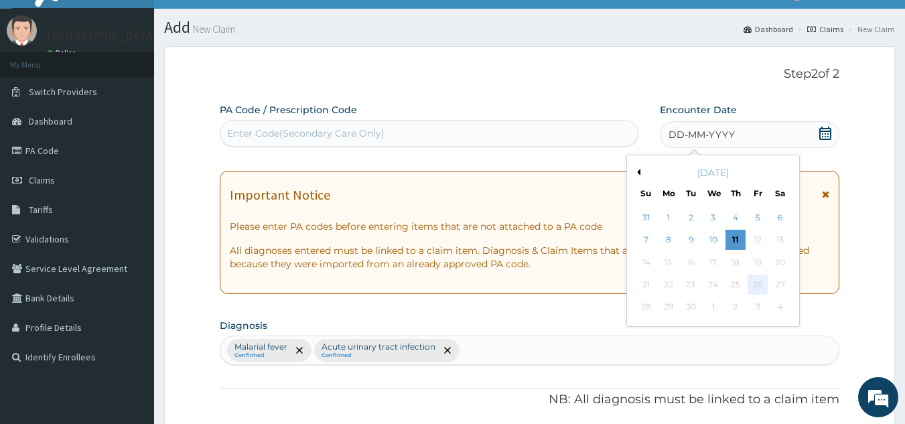
click at [756, 284] on div "26" at bounding box center [758, 285] width 20 height 20
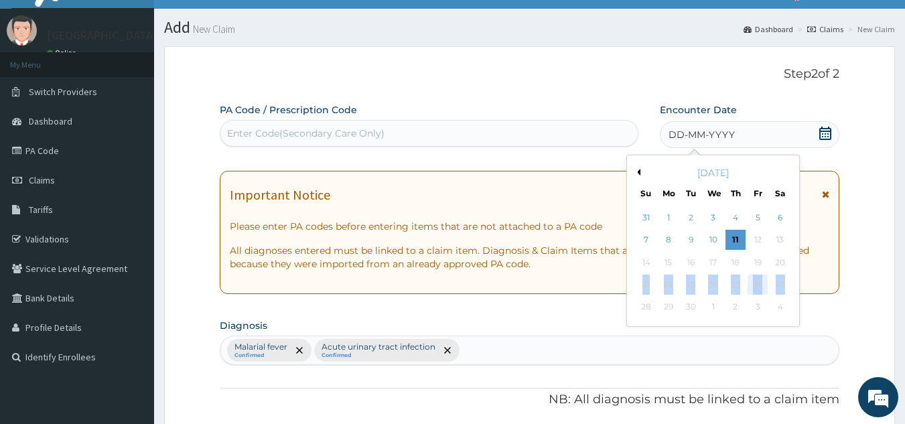
click at [756, 284] on div "26" at bounding box center [758, 285] width 20 height 20
drag, startPoint x: 756, startPoint y: 284, endPoint x: 852, endPoint y: 290, distance: 96.7
click at [852, 290] on div "Previous Month [DATE] Su Mo Tu We Th Fr Sa 31 1 2 3 4 5 6 7 8 9 10 11 12 13 14 …" at bounding box center [741, 243] width 228 height 176
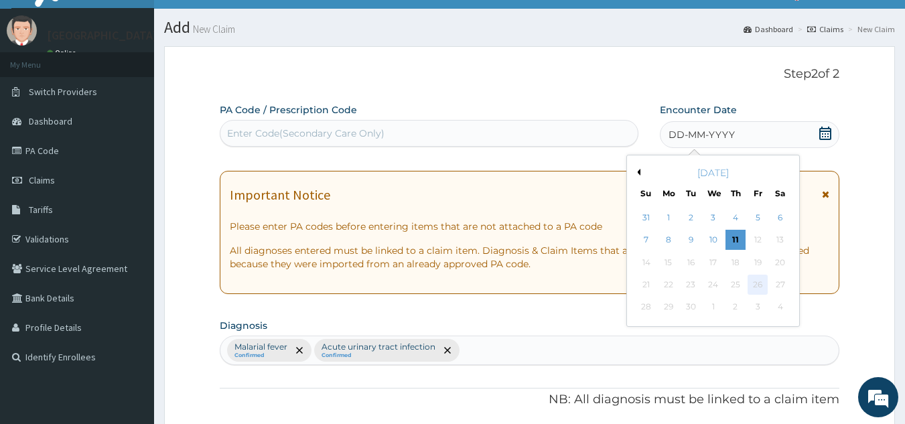
click at [758, 285] on div "26" at bounding box center [758, 285] width 20 height 20
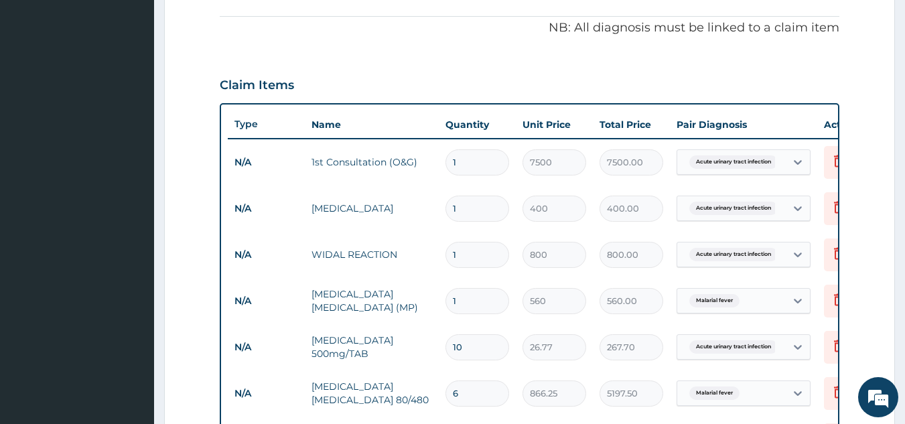
scroll to position [766, 0]
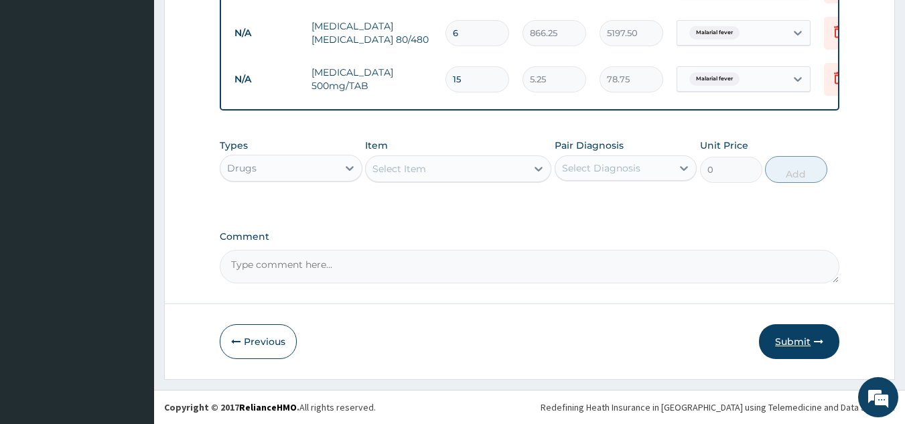
click at [781, 336] on button "Submit" at bounding box center [799, 341] width 80 height 35
click at [810, 341] on button "Submit" at bounding box center [799, 341] width 80 height 35
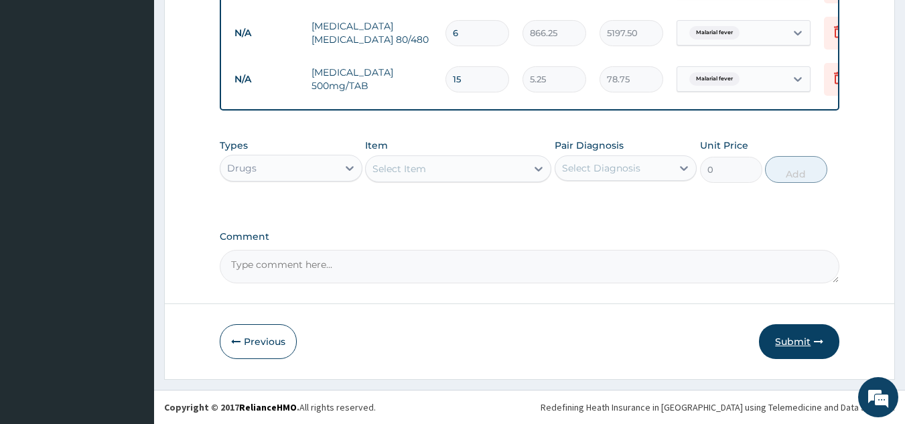
click at [810, 341] on button "Submit" at bounding box center [799, 341] width 80 height 35
click at [807, 336] on button "Submit" at bounding box center [799, 341] width 80 height 35
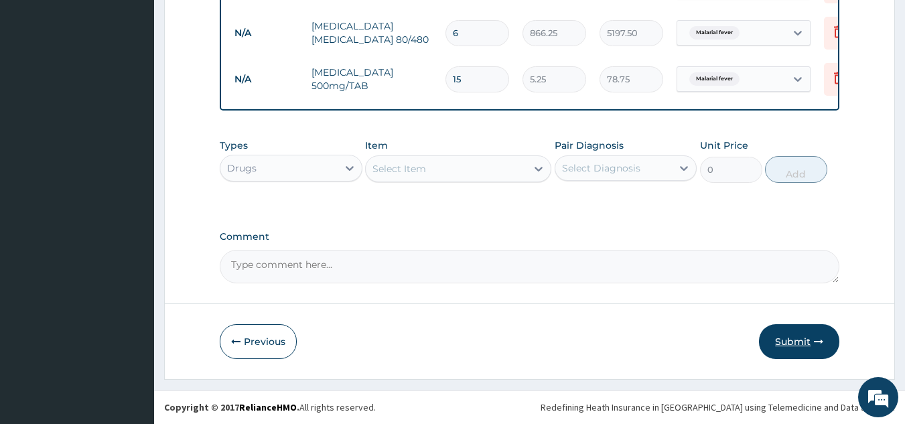
click at [807, 338] on button "Submit" at bounding box center [799, 341] width 80 height 35
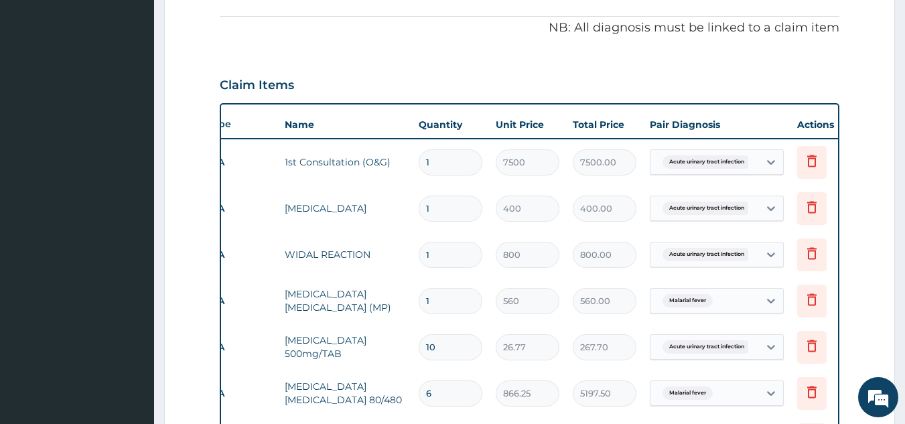
scroll to position [25, 0]
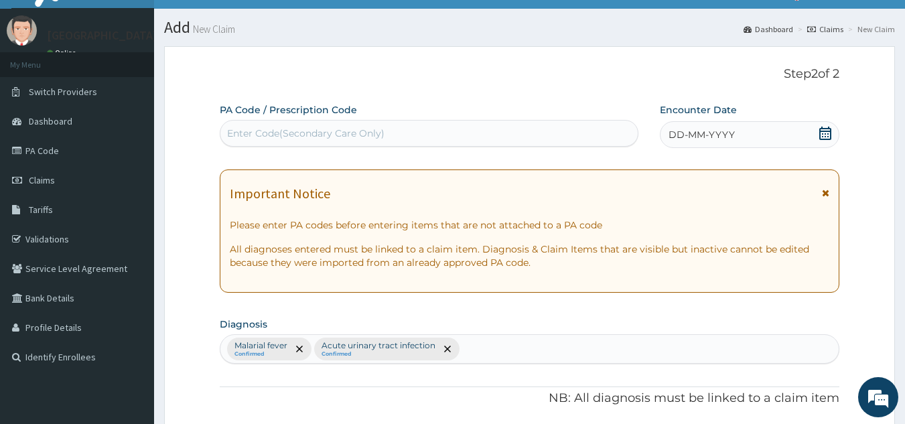
click at [827, 133] on icon at bounding box center [825, 133] width 13 height 13
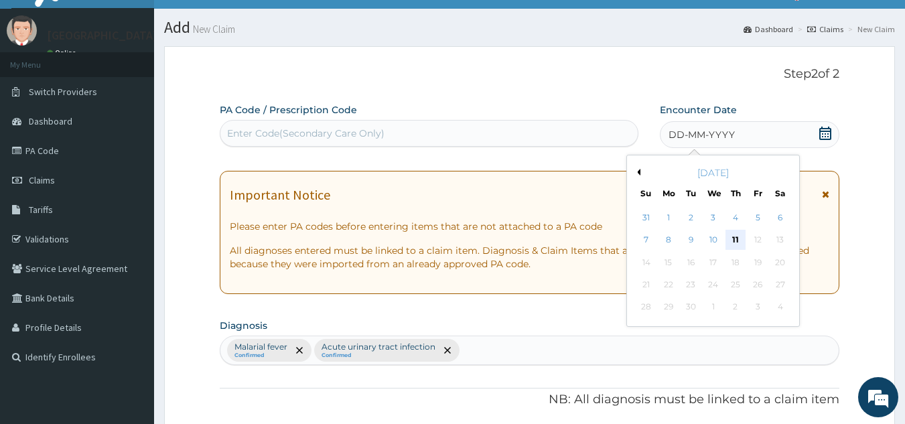
click at [735, 235] on div "11" at bounding box center [736, 241] width 20 height 20
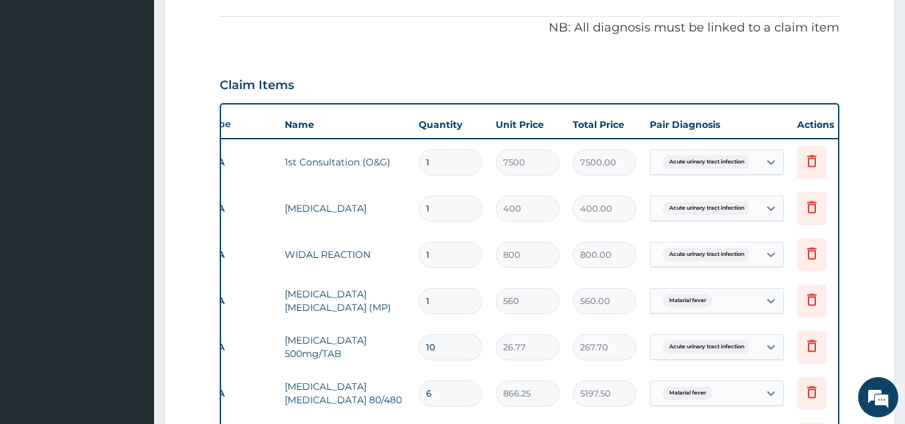
scroll to position [766, 0]
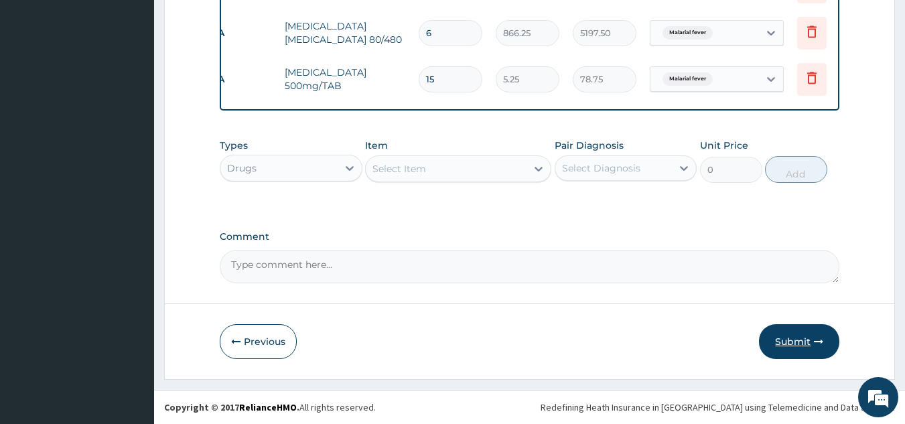
click at [818, 340] on icon "button" at bounding box center [818, 341] width 9 height 9
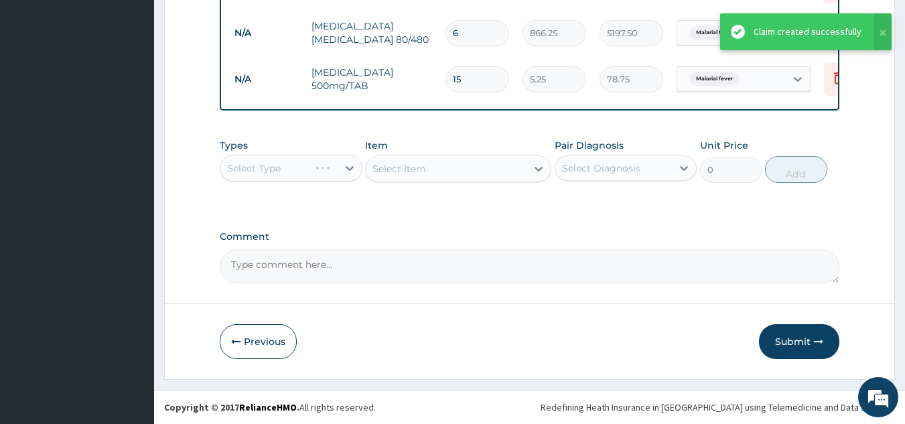
drag, startPoint x: 818, startPoint y: 340, endPoint x: 915, endPoint y: 270, distance: 119.4
